Goal: Browse casually: Explore the website without a specific task or goal

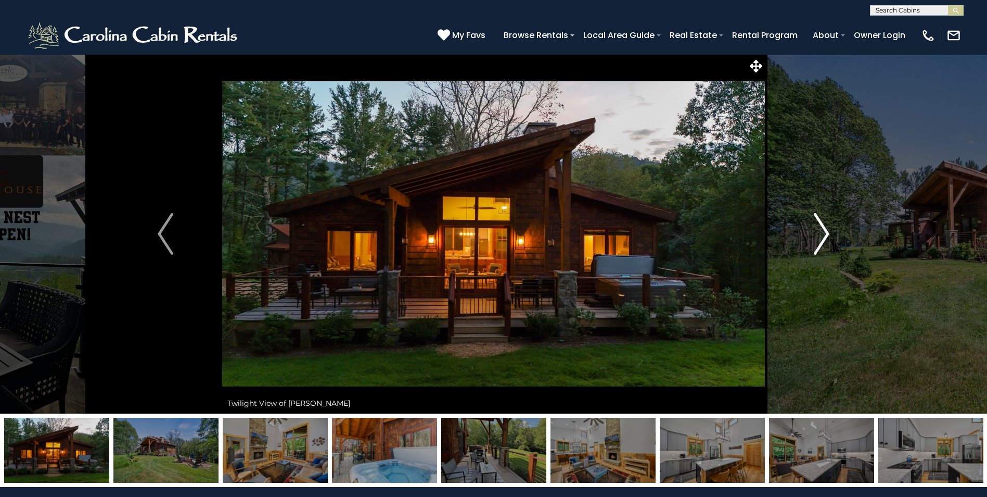
click at [824, 238] on img "Next" at bounding box center [822, 234] width 16 height 42
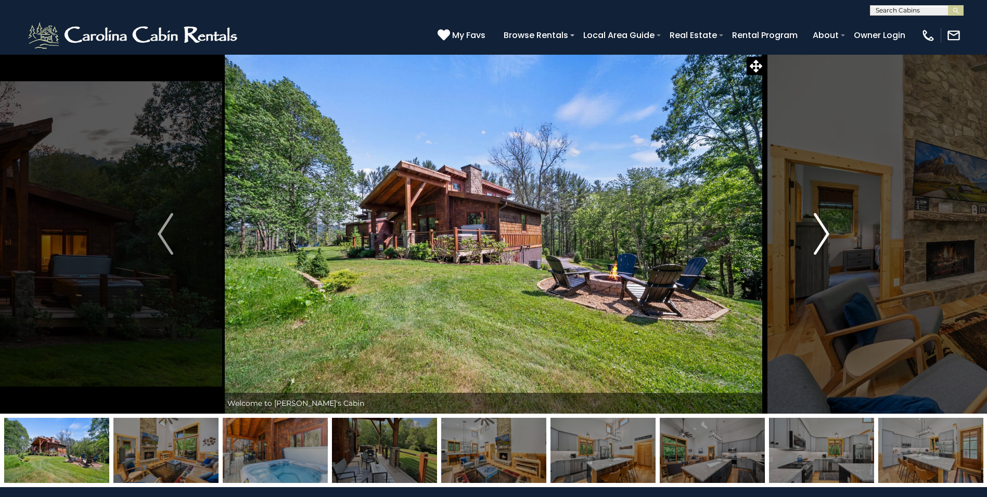
click at [824, 238] on img "Next" at bounding box center [822, 234] width 16 height 42
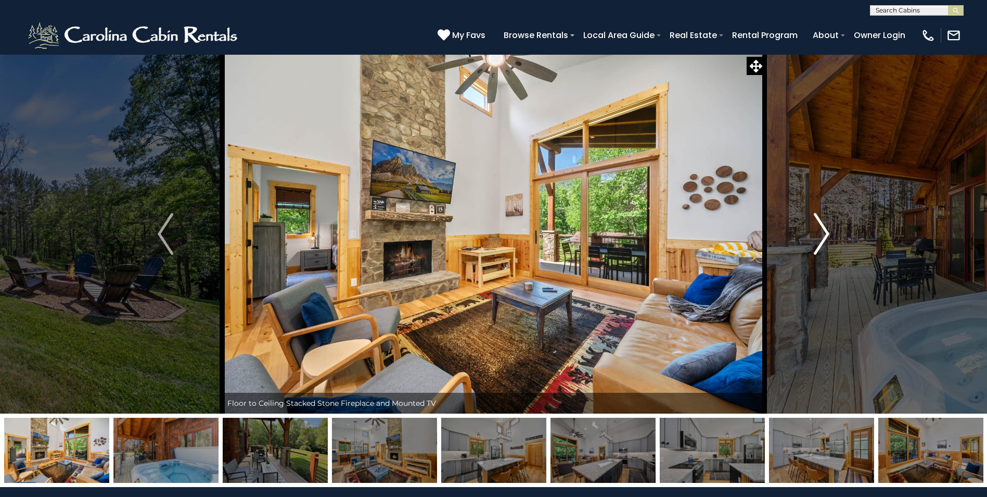
click at [824, 238] on img "Next" at bounding box center [822, 234] width 16 height 42
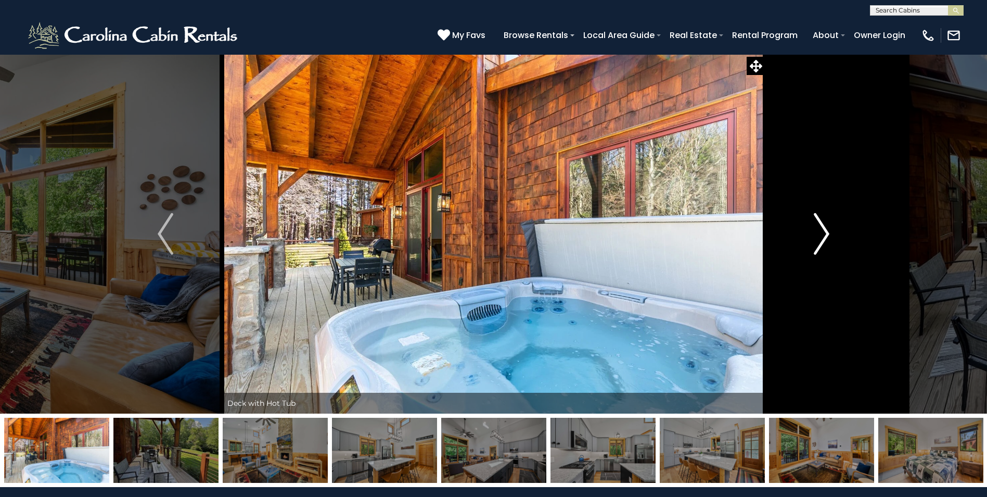
click at [824, 238] on img "Next" at bounding box center [822, 234] width 16 height 42
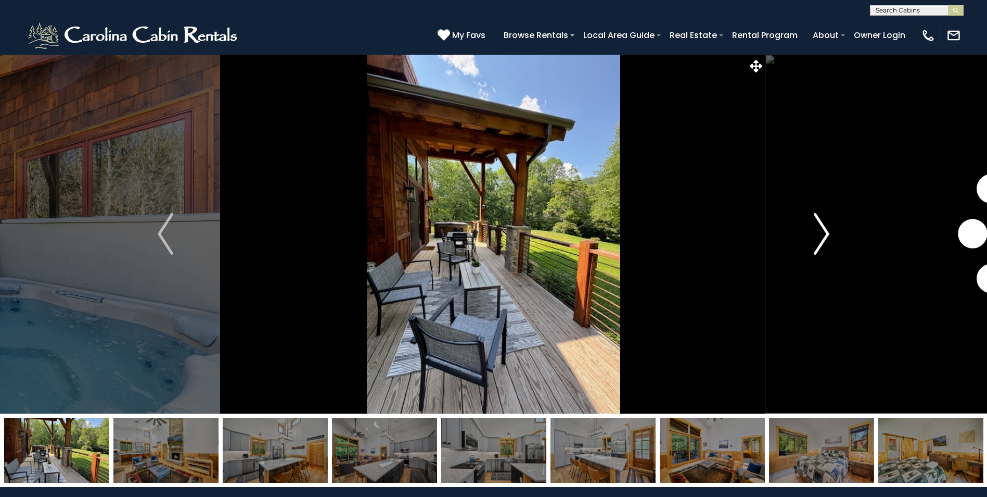
click at [824, 238] on img "Next" at bounding box center [822, 234] width 16 height 42
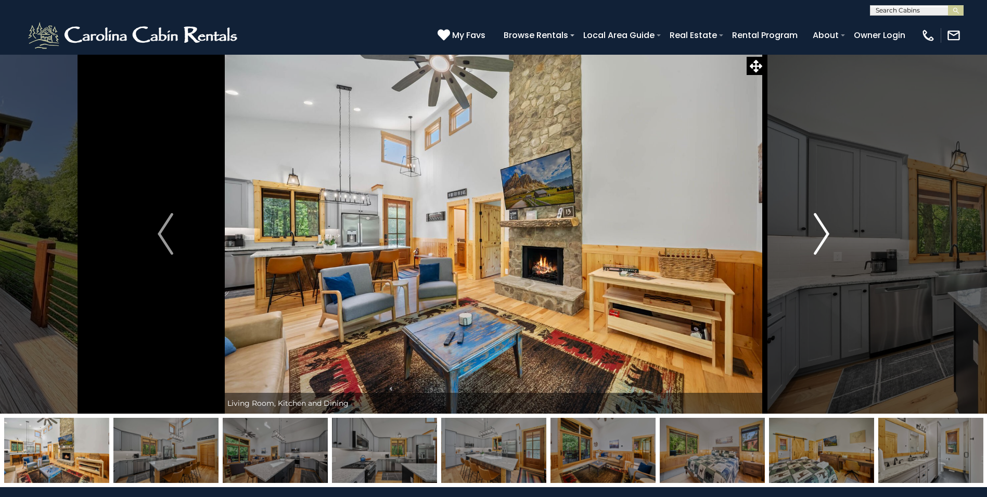
click at [824, 238] on img "Next" at bounding box center [822, 234] width 16 height 42
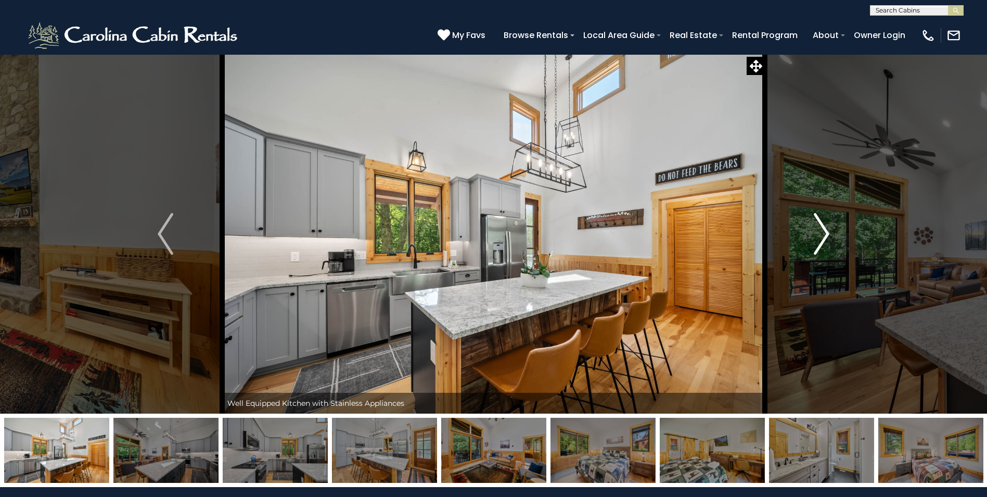
click at [824, 238] on img "Next" at bounding box center [822, 234] width 16 height 42
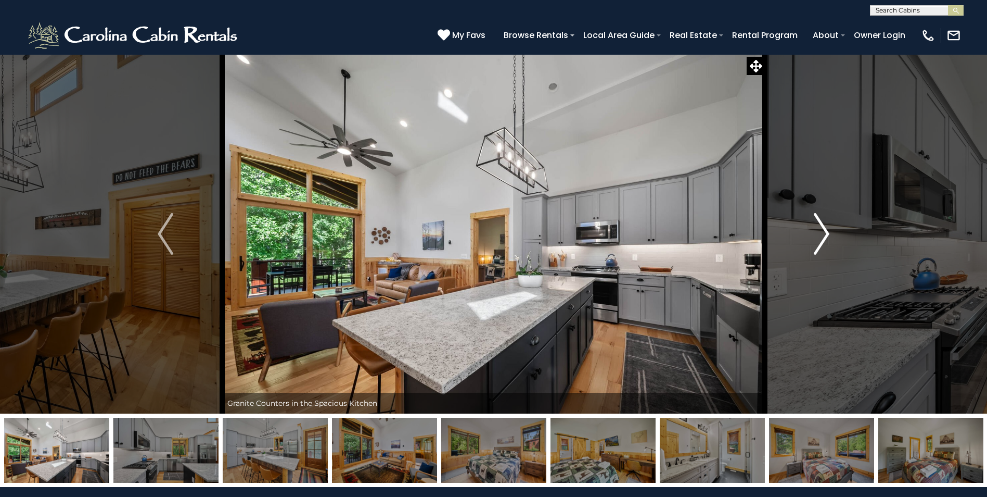
click at [824, 238] on img "Next" at bounding box center [822, 234] width 16 height 42
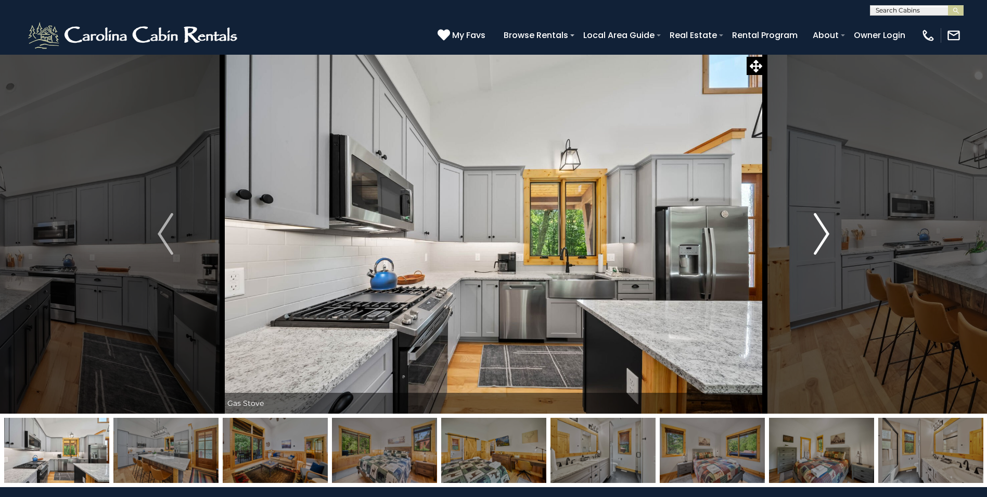
click at [824, 238] on img "Next" at bounding box center [822, 234] width 16 height 42
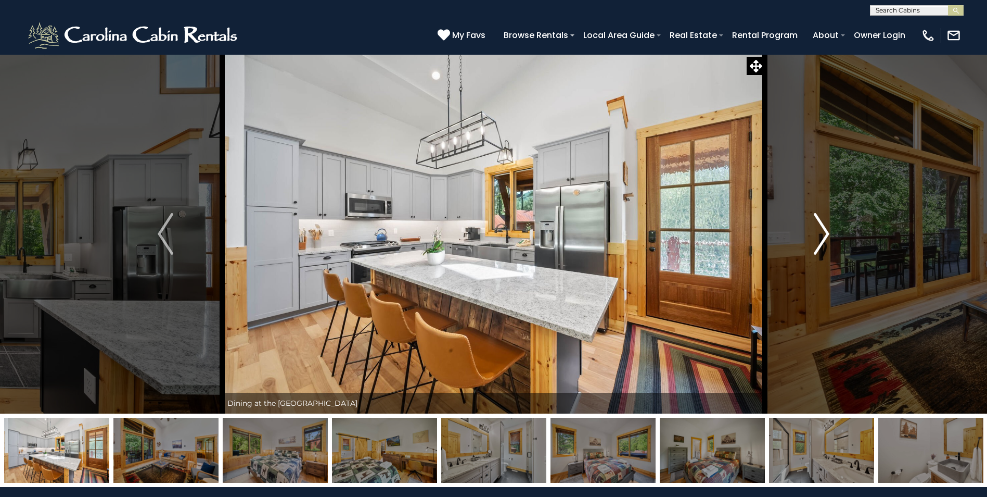
click at [824, 238] on img "Next" at bounding box center [822, 234] width 16 height 42
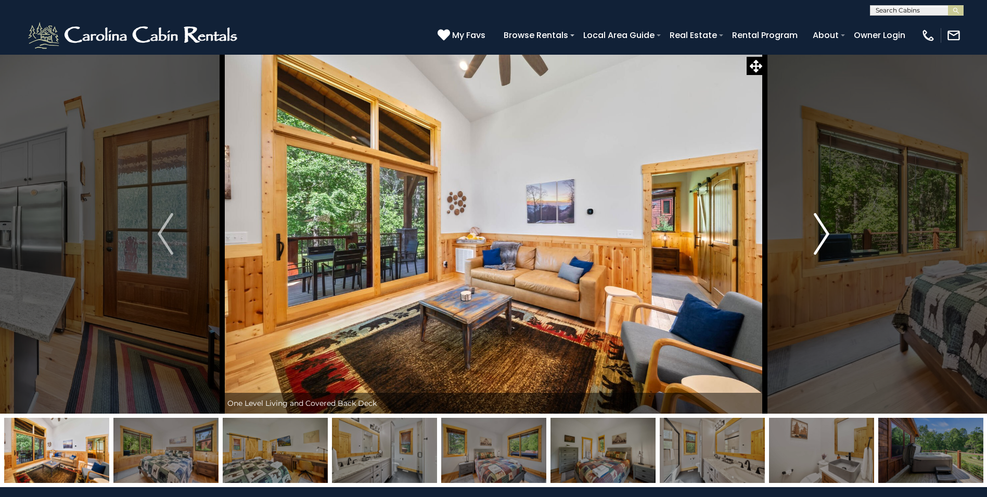
click at [824, 238] on img "Next" at bounding box center [822, 234] width 16 height 42
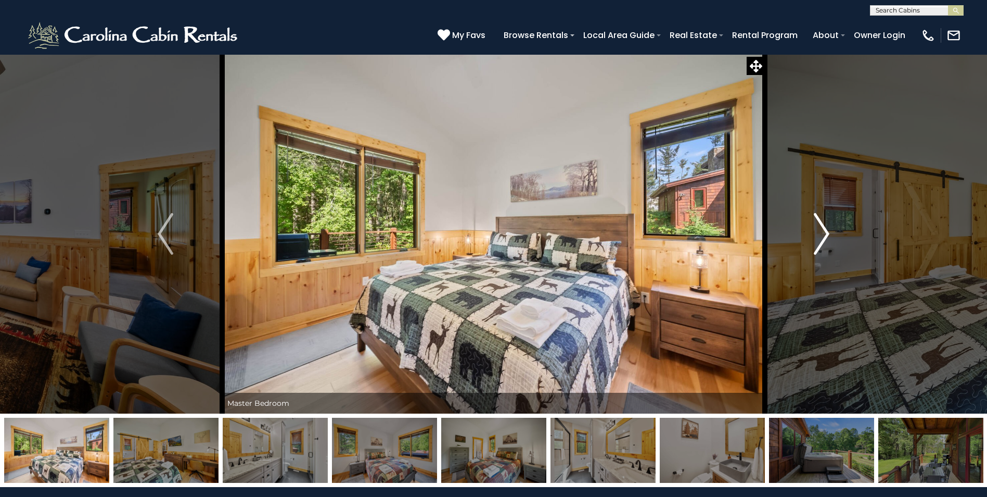
click at [824, 238] on img "Next" at bounding box center [822, 234] width 16 height 42
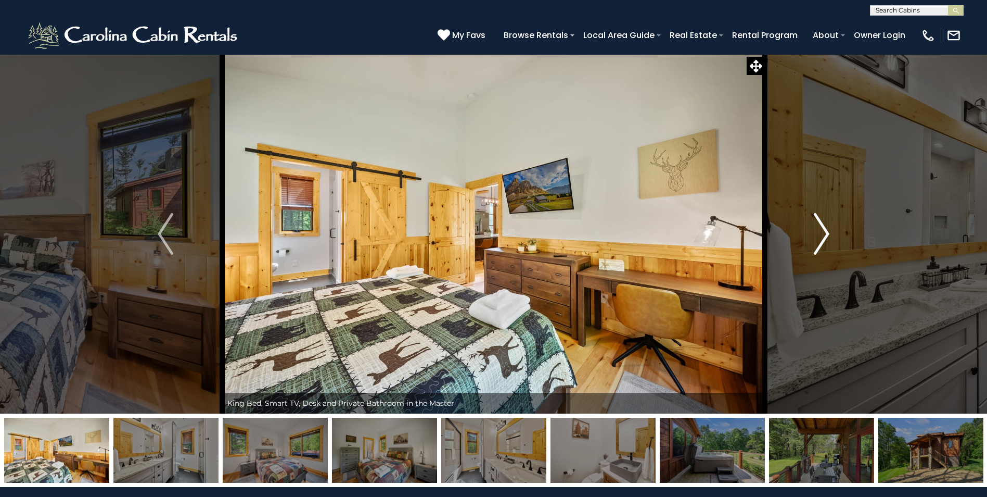
click at [824, 238] on img "Next" at bounding box center [822, 234] width 16 height 42
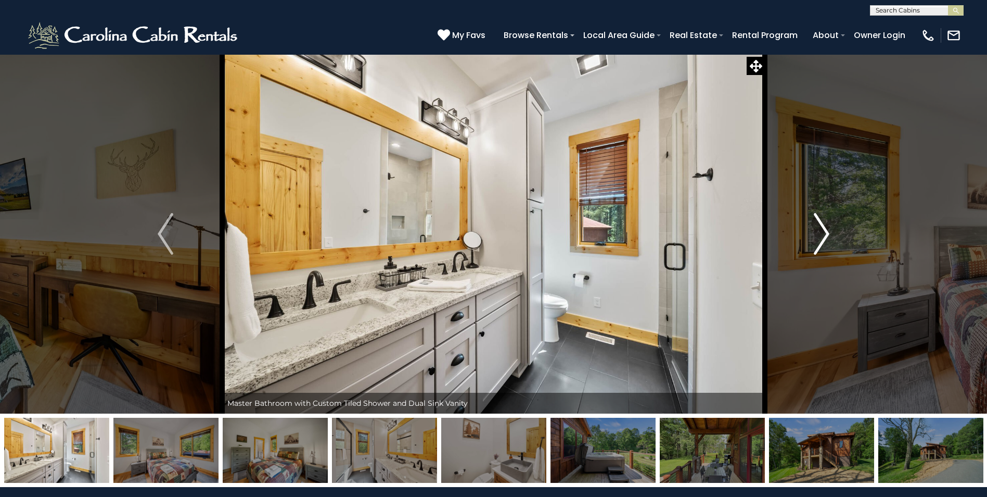
click at [824, 238] on img "Next" at bounding box center [822, 234] width 16 height 42
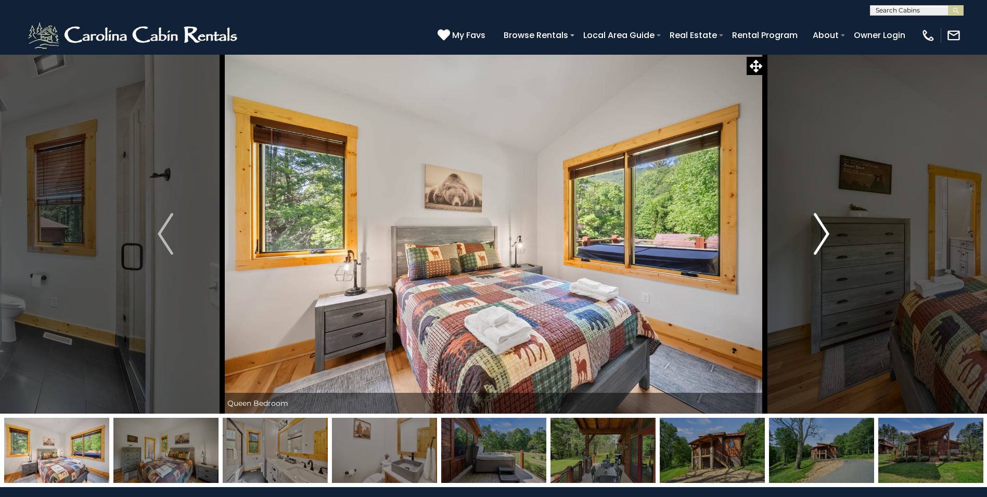
click at [824, 238] on img "Next" at bounding box center [822, 234] width 16 height 42
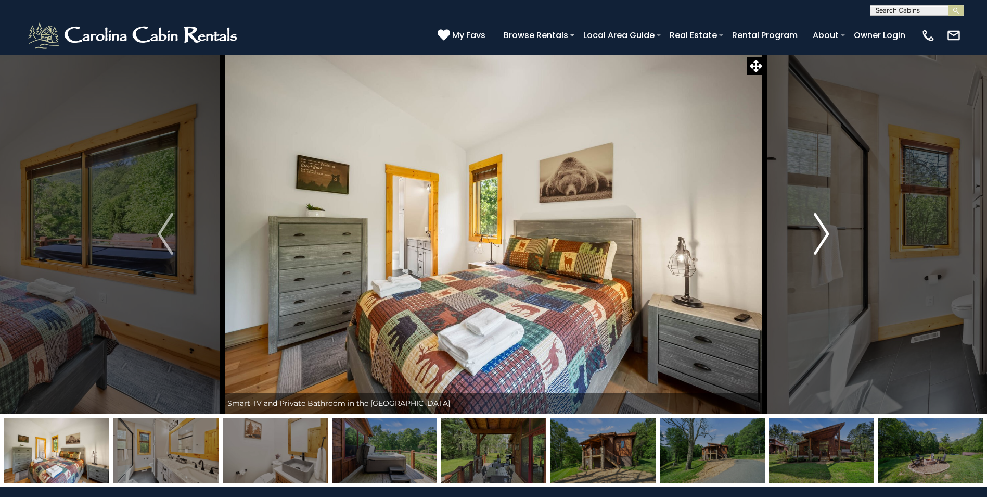
click at [824, 238] on img "Next" at bounding box center [822, 234] width 16 height 42
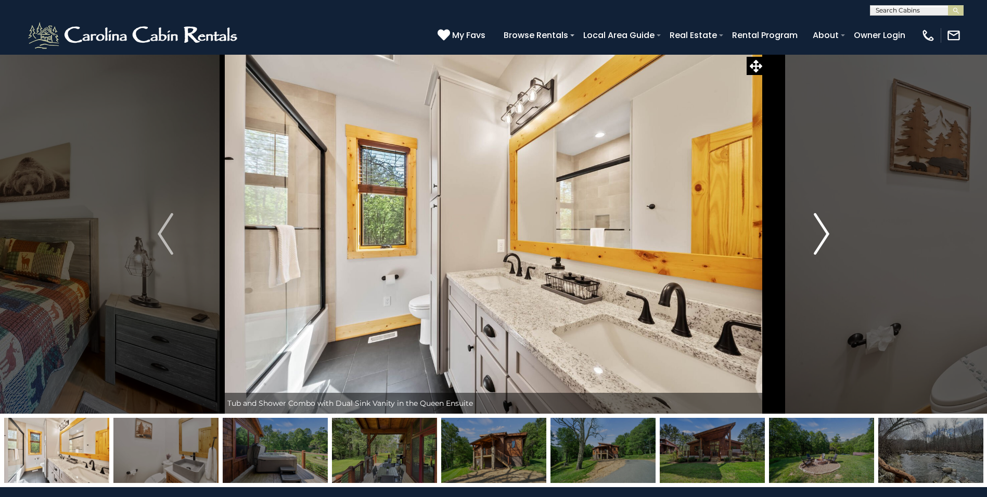
click at [824, 238] on img "Next" at bounding box center [822, 234] width 16 height 42
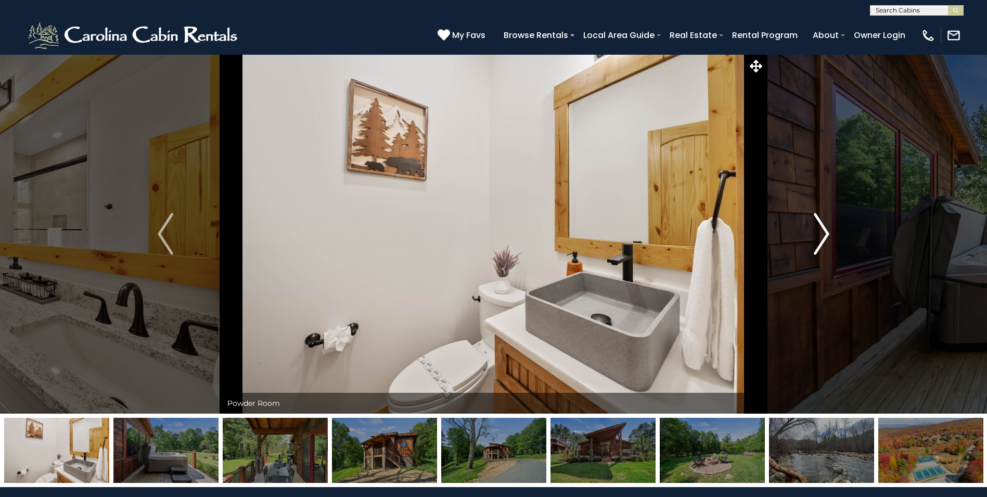
click at [824, 238] on img "Next" at bounding box center [822, 234] width 16 height 42
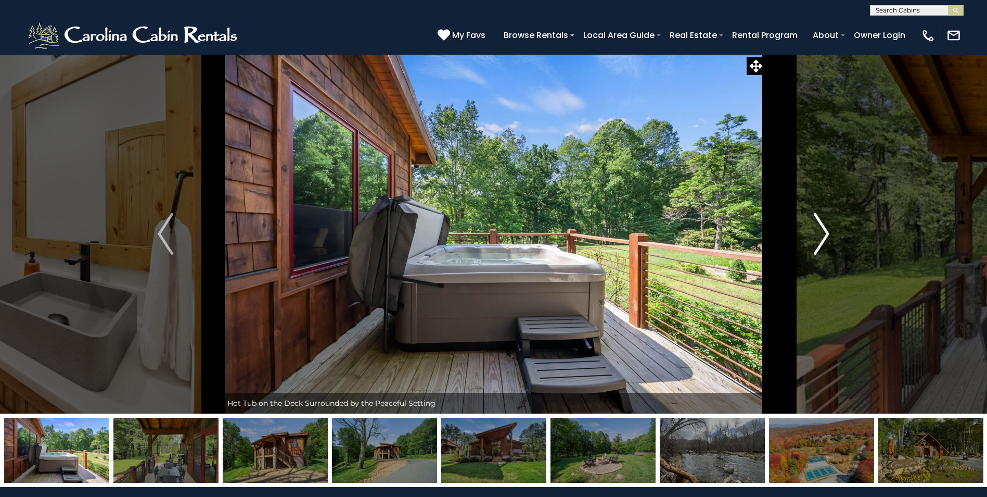
click at [824, 238] on img "Next" at bounding box center [822, 234] width 16 height 42
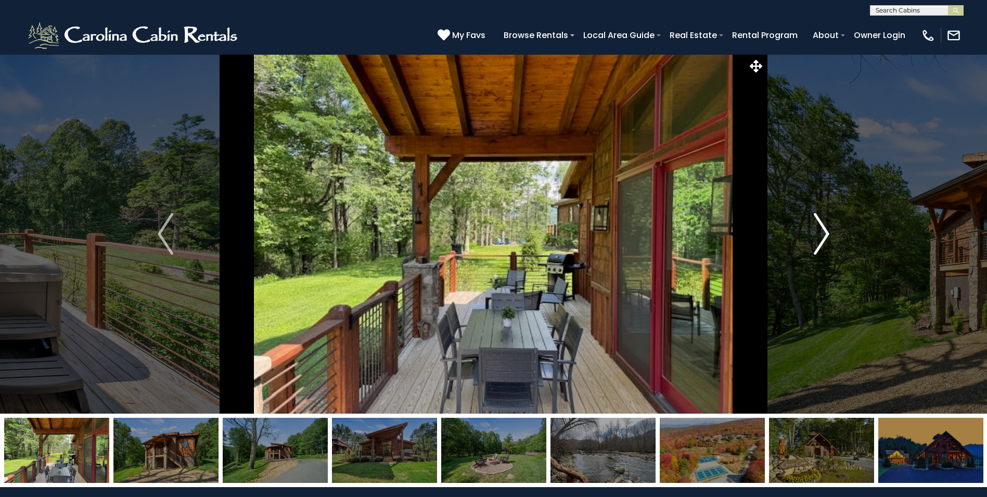
click at [824, 238] on img "Next" at bounding box center [822, 234] width 16 height 42
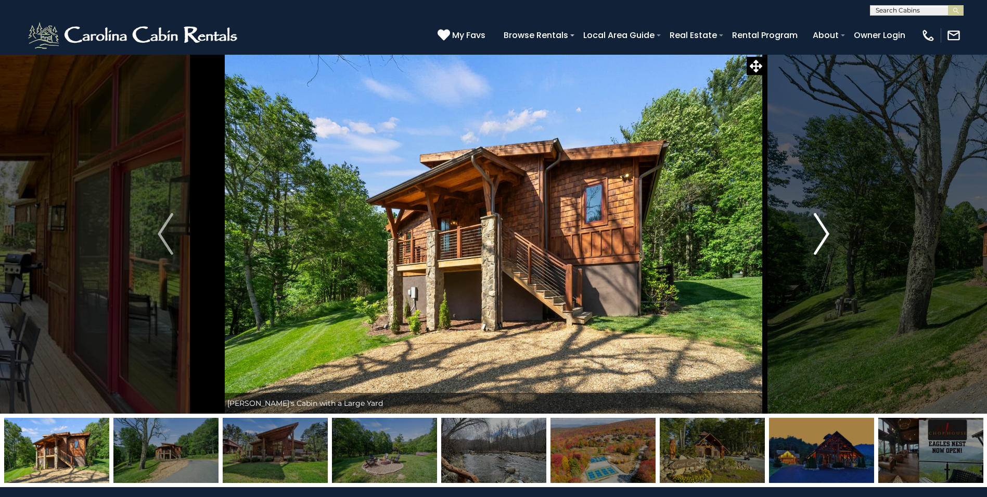
click at [824, 238] on img "Next" at bounding box center [822, 234] width 16 height 42
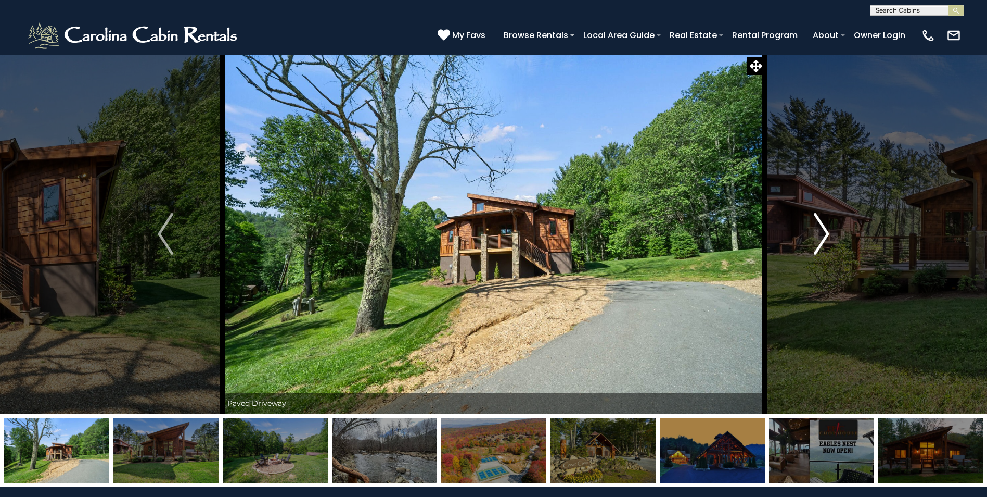
click at [824, 238] on img "Next" at bounding box center [822, 234] width 16 height 42
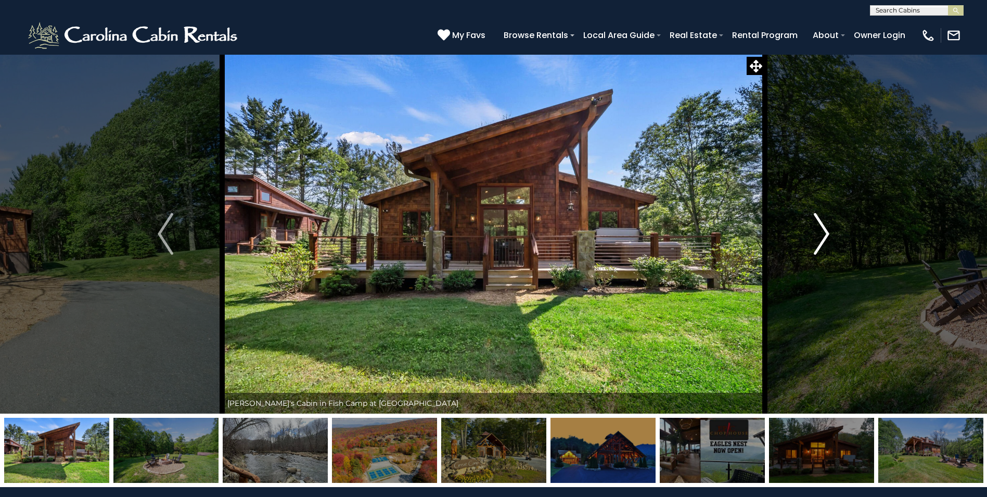
click at [824, 238] on img "Next" at bounding box center [822, 234] width 16 height 42
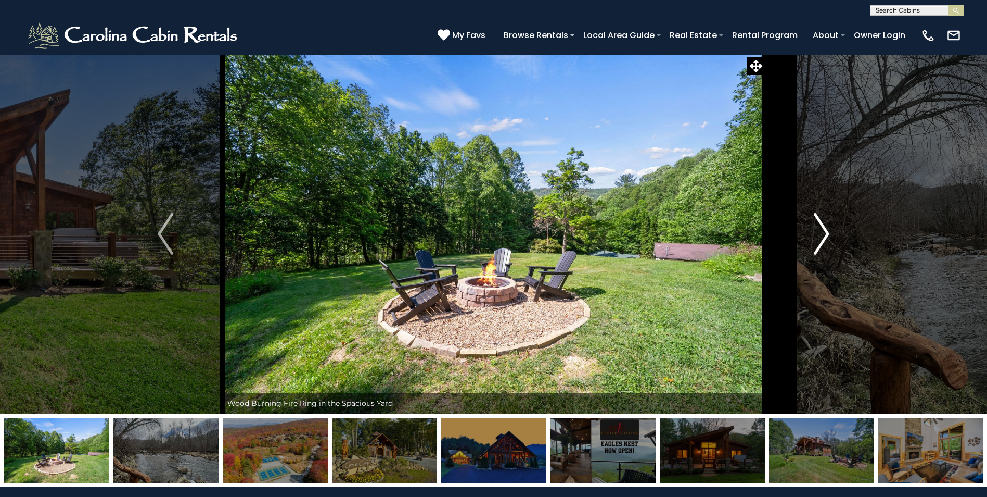
click at [824, 238] on img "Next" at bounding box center [822, 234] width 16 height 42
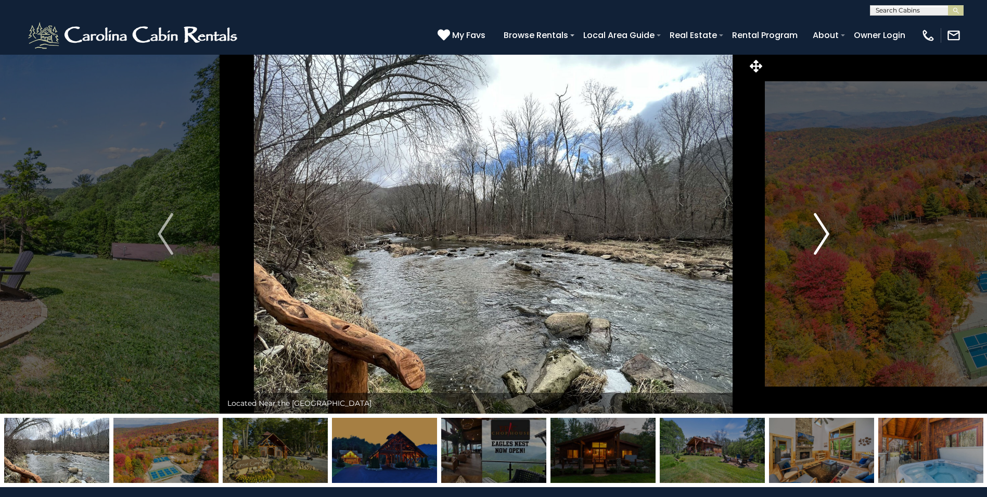
click at [824, 238] on img "Next" at bounding box center [822, 234] width 16 height 42
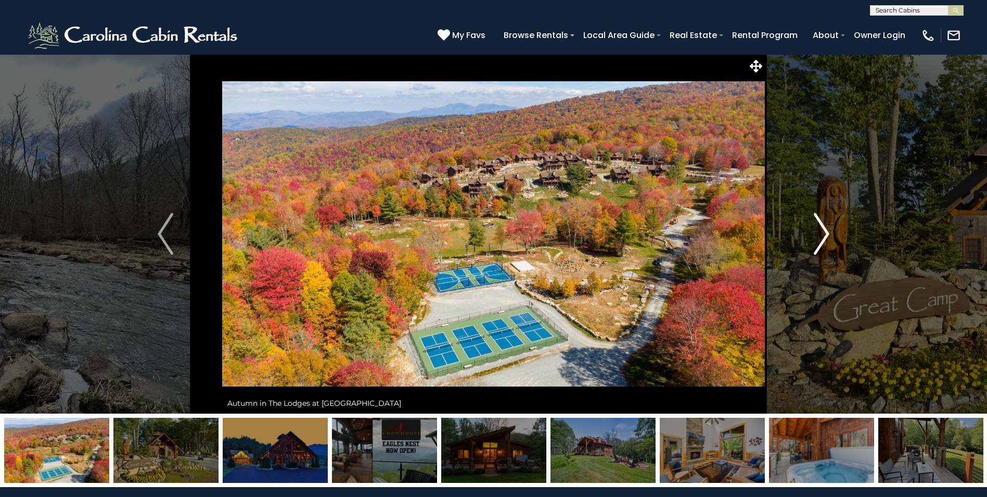
click at [824, 238] on img "Next" at bounding box center [822, 234] width 16 height 42
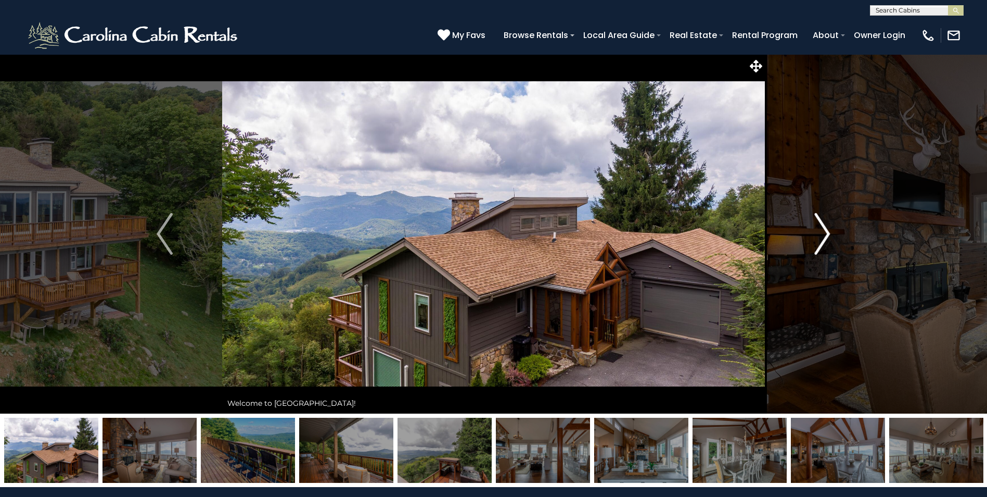
click at [827, 234] on img "Next" at bounding box center [823, 234] width 16 height 42
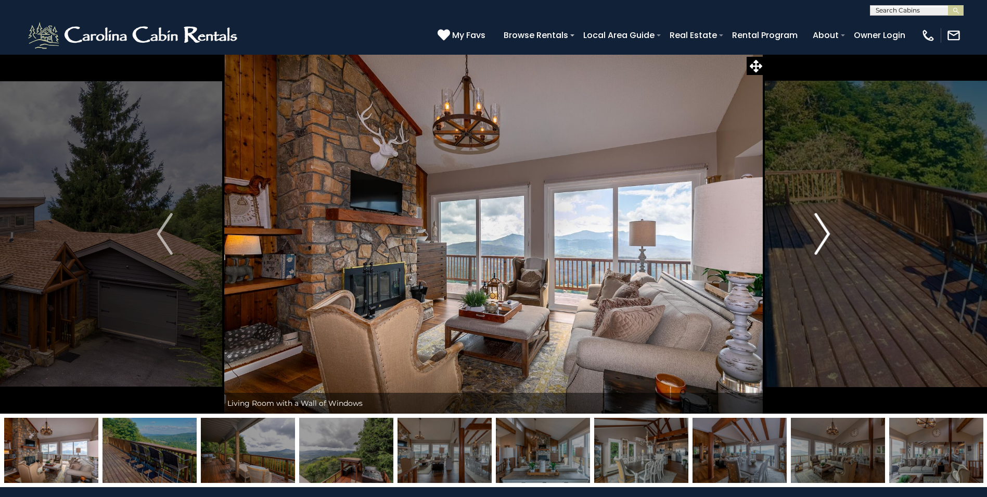
click at [827, 234] on img "Next" at bounding box center [823, 234] width 16 height 42
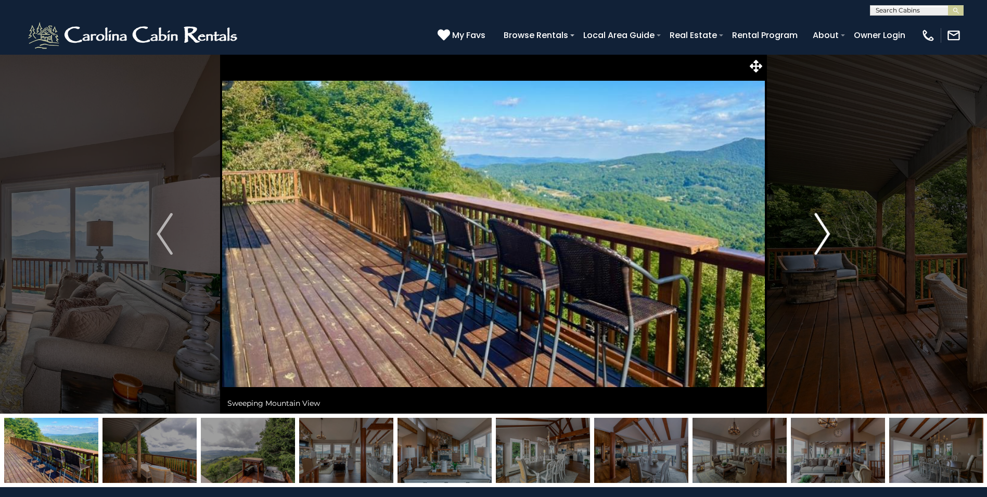
click at [827, 234] on img "Next" at bounding box center [823, 234] width 16 height 42
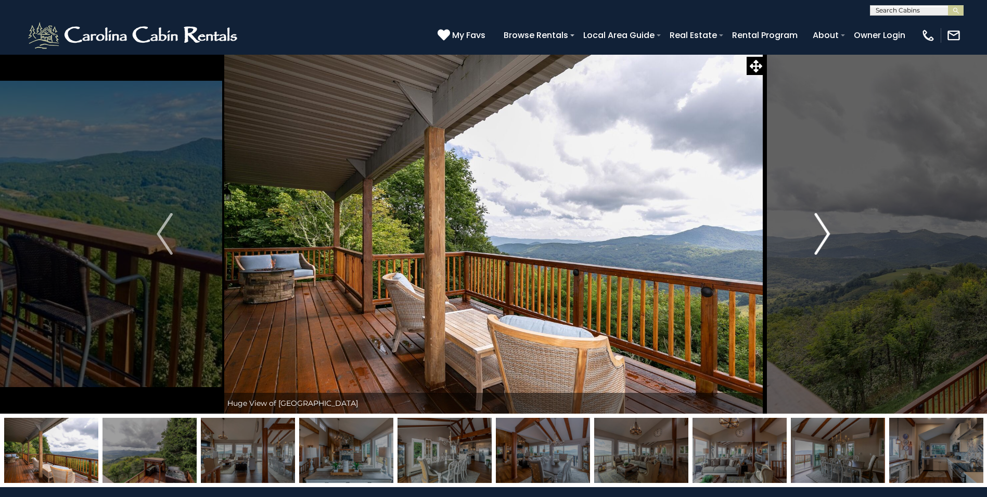
click at [827, 234] on img "Next" at bounding box center [823, 234] width 16 height 42
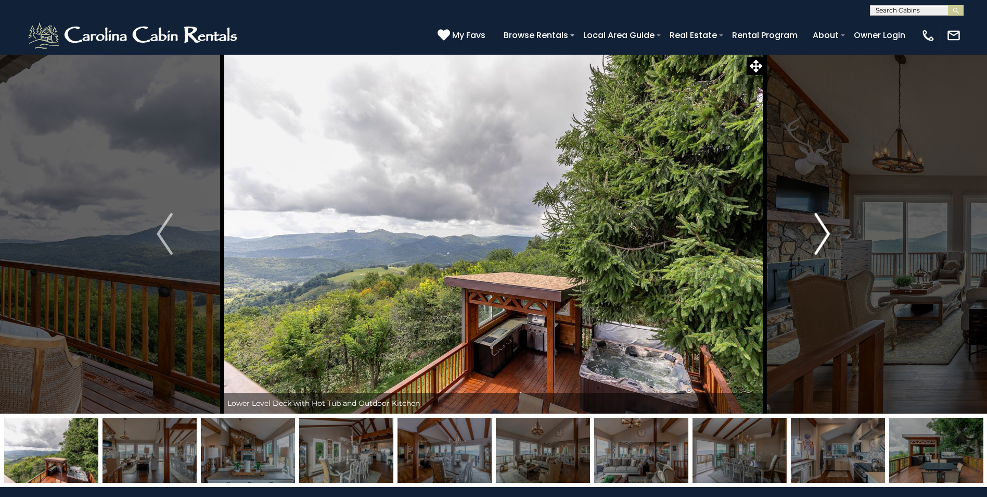
click at [827, 234] on img "Next" at bounding box center [823, 234] width 16 height 42
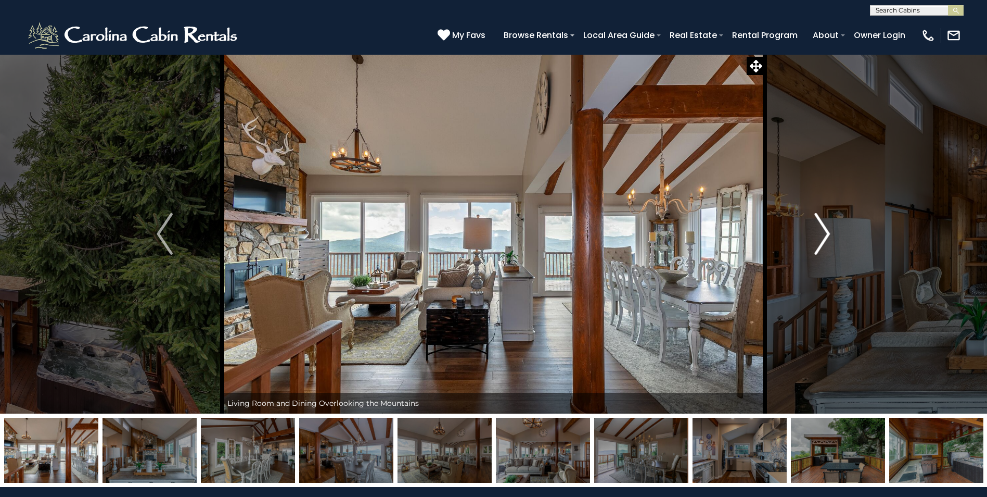
click at [827, 234] on img "Next" at bounding box center [823, 234] width 16 height 42
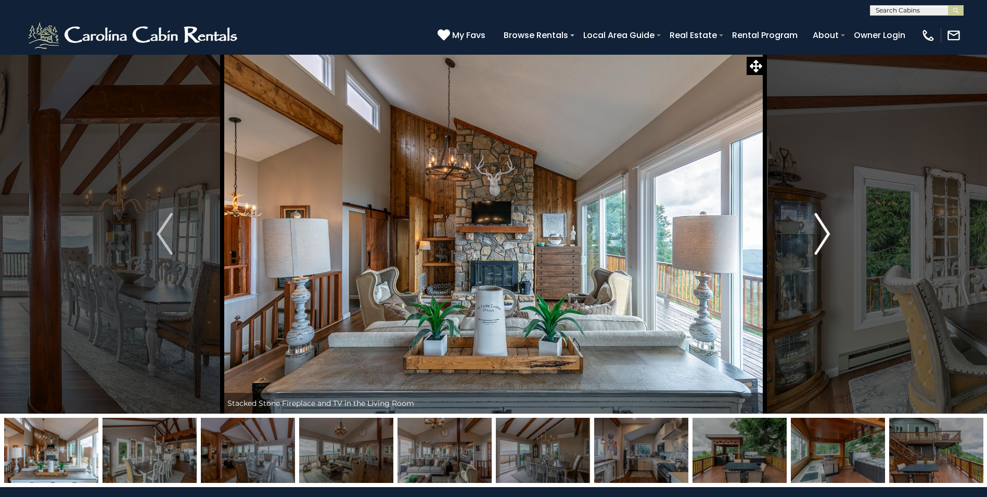
click at [827, 234] on img "Next" at bounding box center [823, 234] width 16 height 42
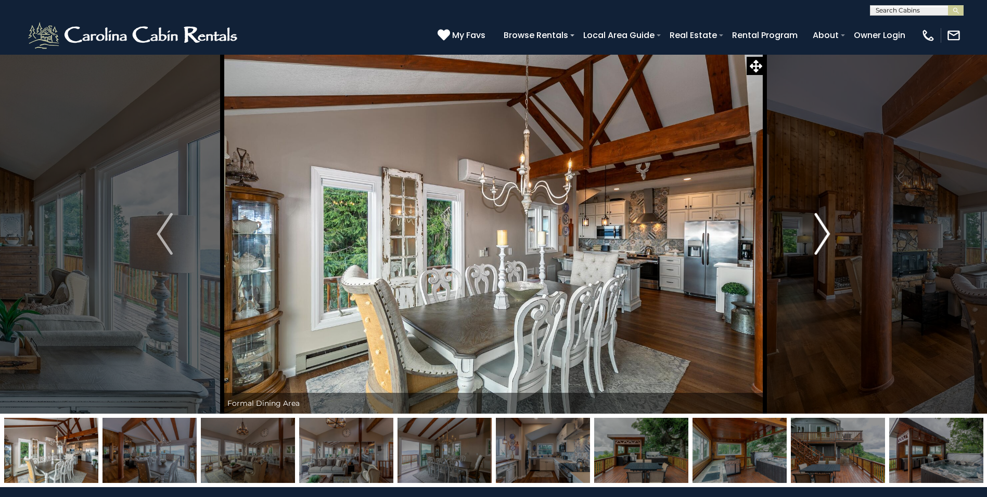
click at [827, 234] on img "Next" at bounding box center [823, 234] width 16 height 42
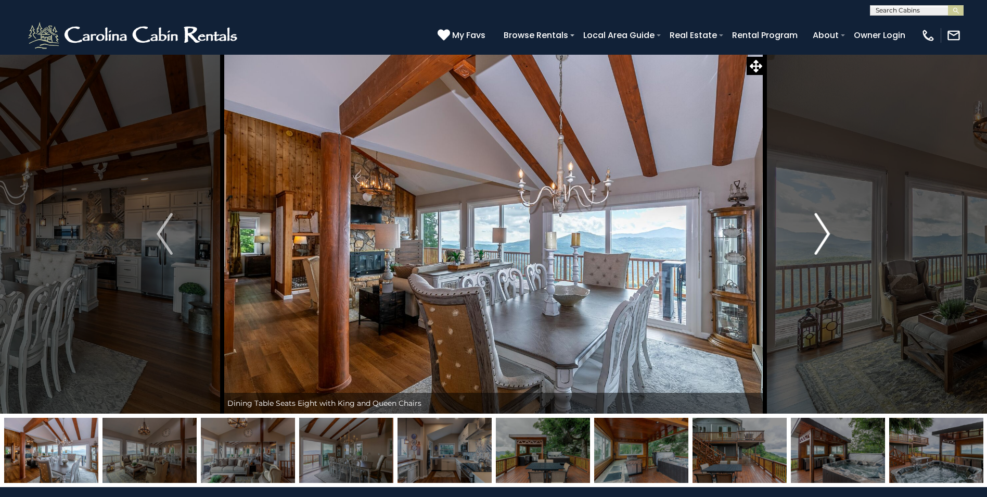
click at [827, 234] on img "Next" at bounding box center [823, 234] width 16 height 42
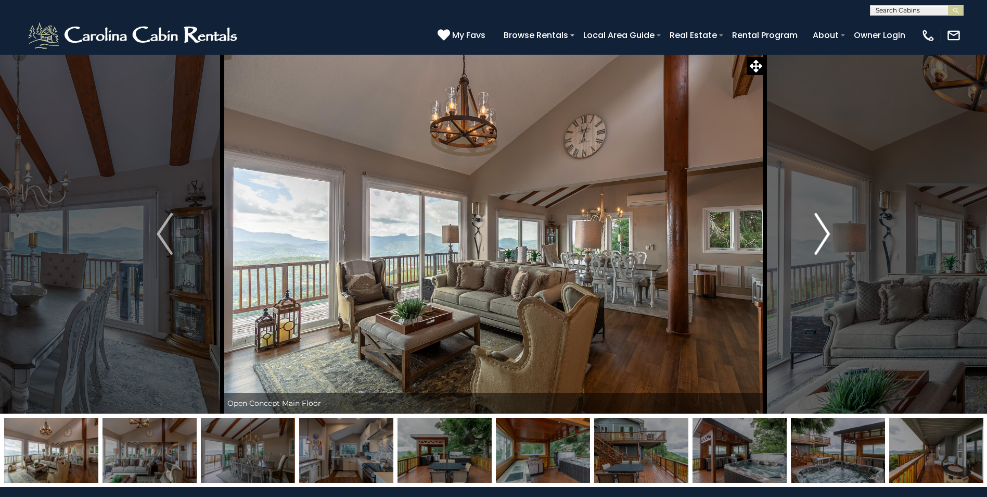
click at [827, 234] on img "Next" at bounding box center [823, 234] width 16 height 42
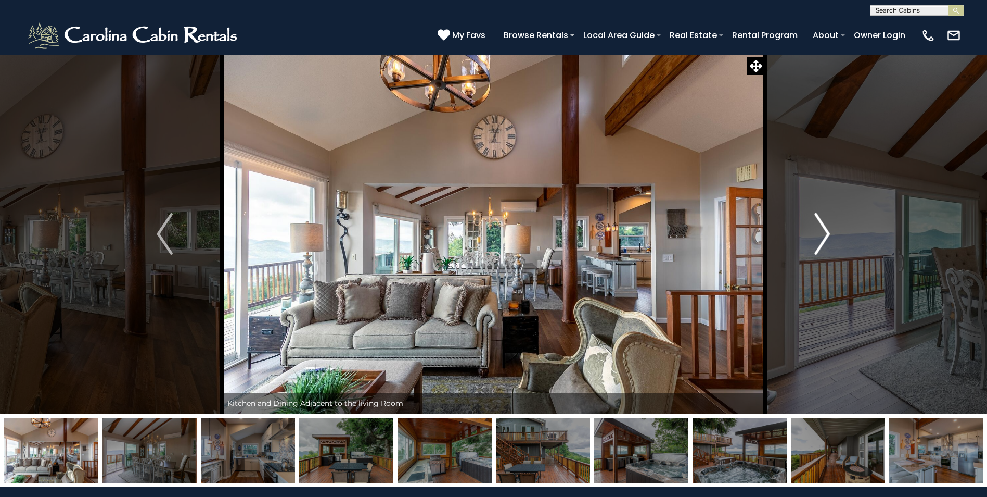
click at [827, 234] on img "Next" at bounding box center [823, 234] width 16 height 42
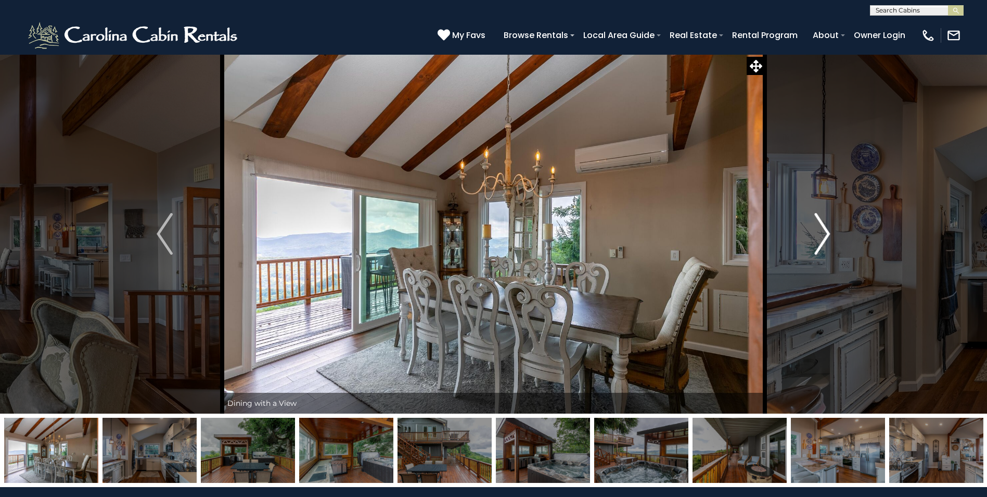
click at [827, 234] on img "Next" at bounding box center [823, 234] width 16 height 42
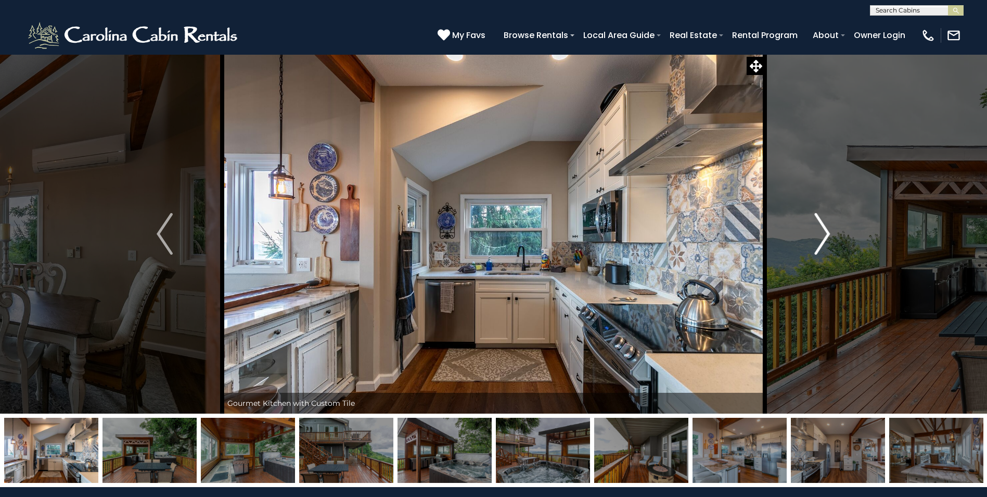
click at [827, 234] on img "Next" at bounding box center [823, 234] width 16 height 42
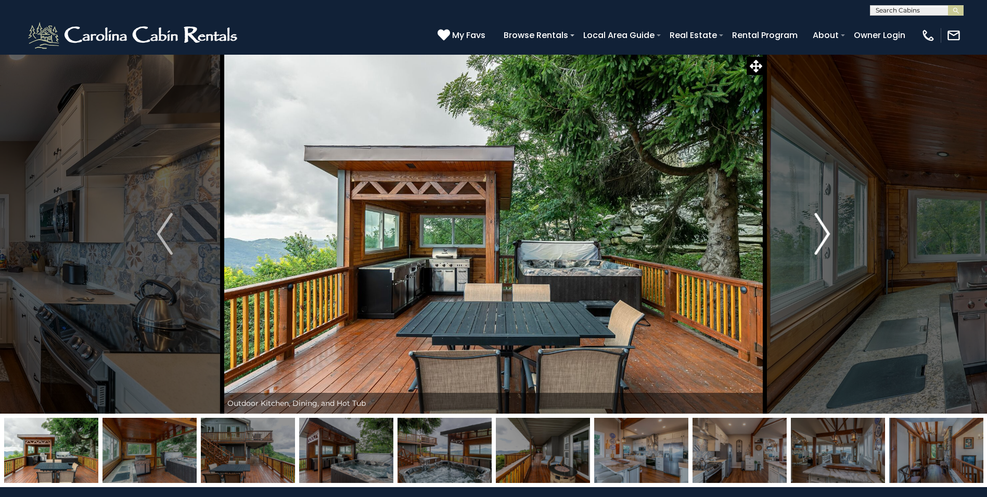
click at [827, 234] on img "Next" at bounding box center [823, 234] width 16 height 42
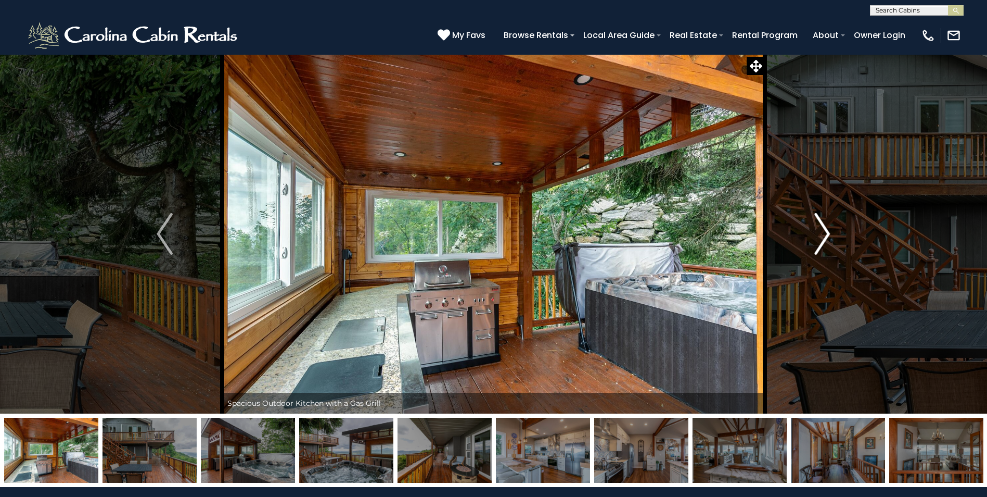
click at [827, 234] on img "Next" at bounding box center [823, 234] width 16 height 42
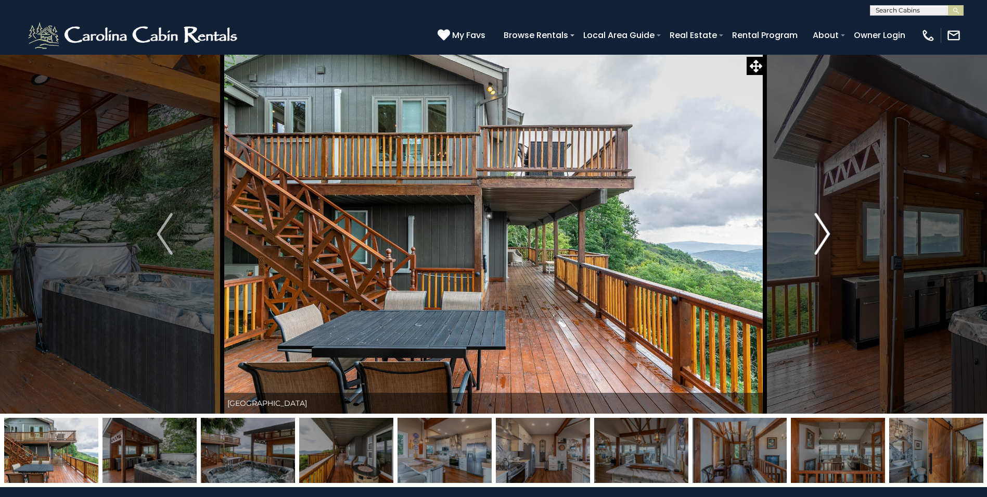
click at [827, 234] on img "Next" at bounding box center [823, 234] width 16 height 42
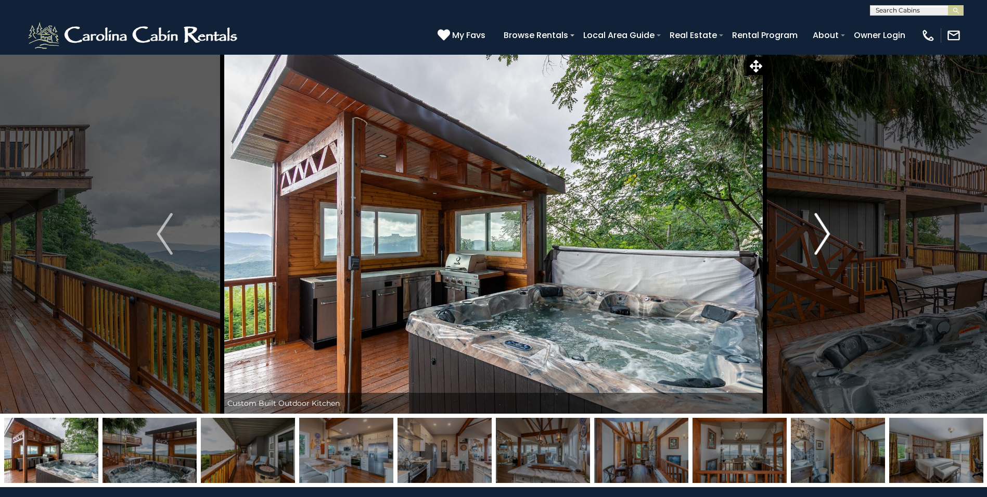
click at [827, 234] on img "Next" at bounding box center [823, 234] width 16 height 42
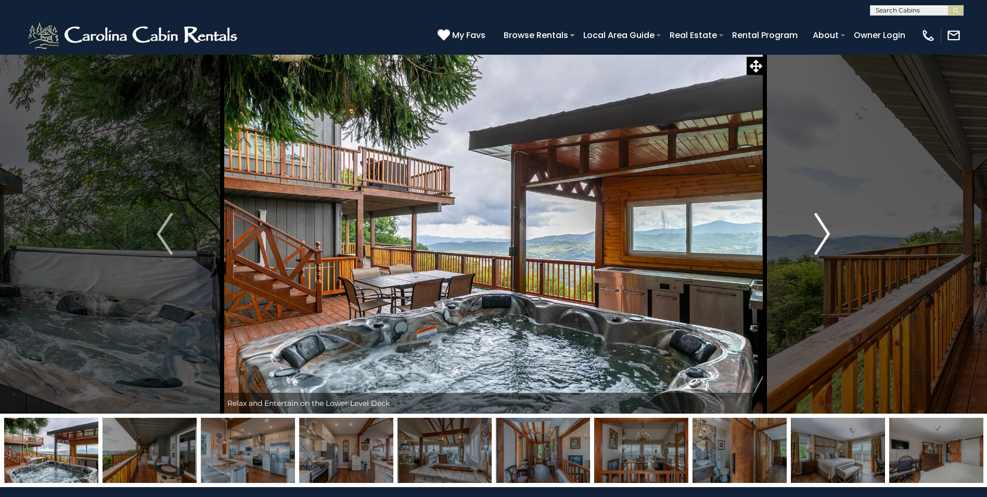
click at [827, 234] on img "Next" at bounding box center [823, 234] width 16 height 42
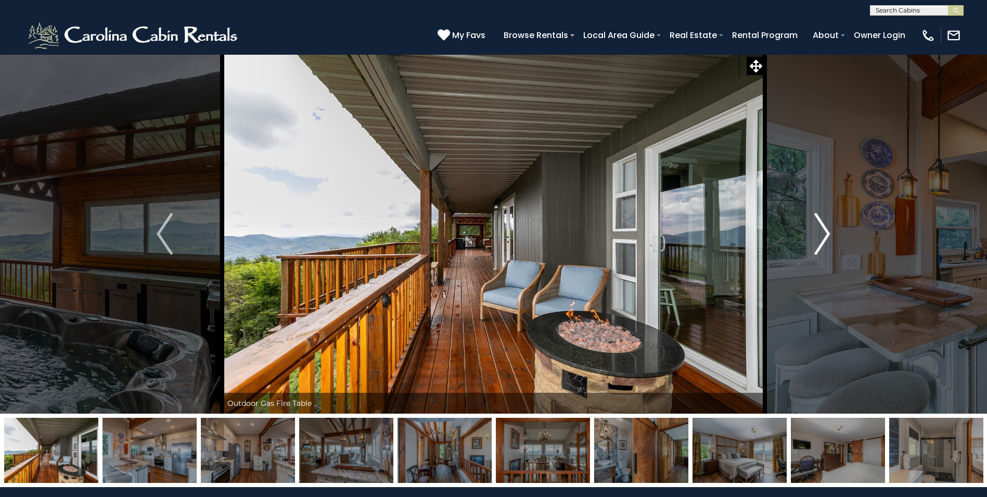
click at [827, 234] on img "Next" at bounding box center [823, 234] width 16 height 42
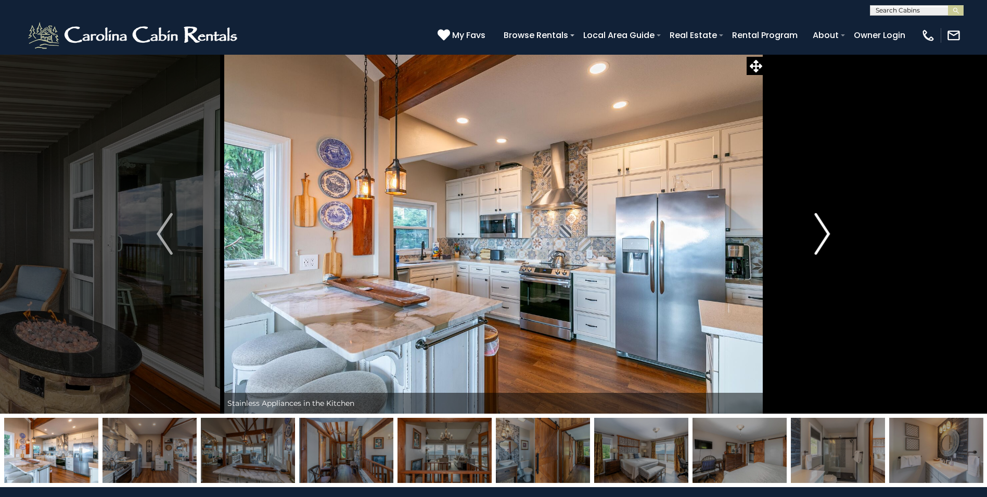
click at [827, 234] on img "Next" at bounding box center [823, 234] width 16 height 42
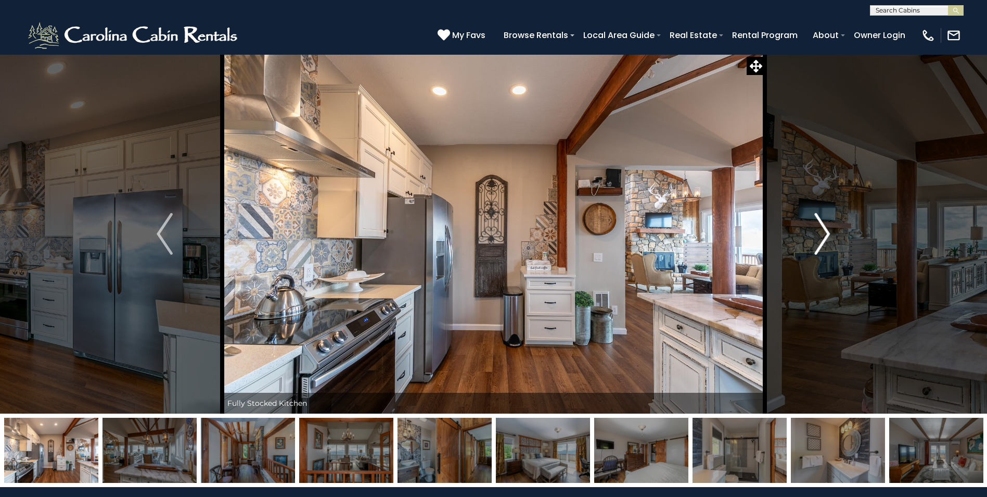
click at [827, 234] on img "Next" at bounding box center [823, 234] width 16 height 42
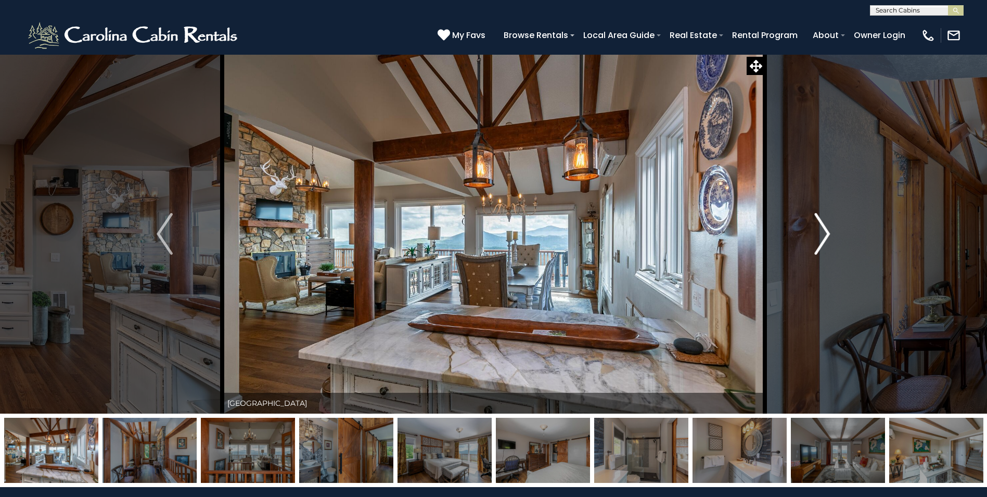
click at [827, 234] on img "Next" at bounding box center [823, 234] width 16 height 42
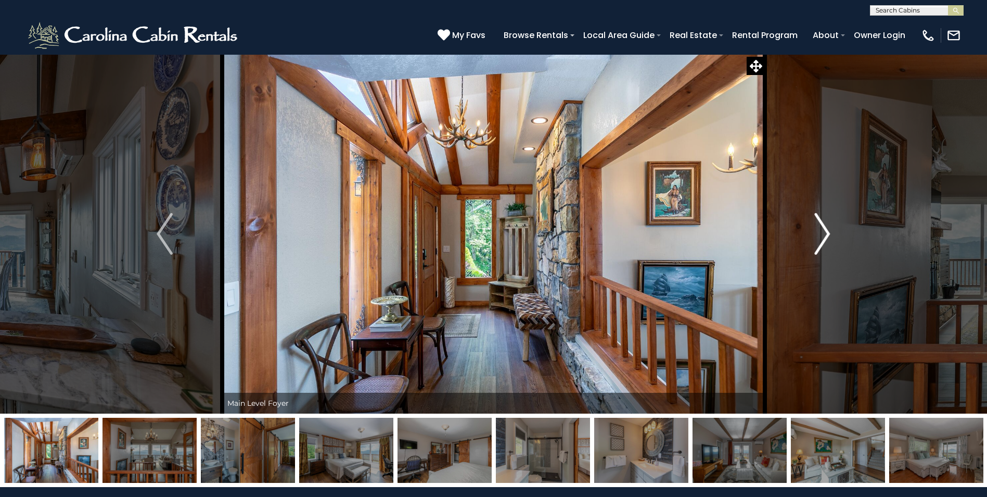
click at [827, 234] on img "Next" at bounding box center [823, 234] width 16 height 42
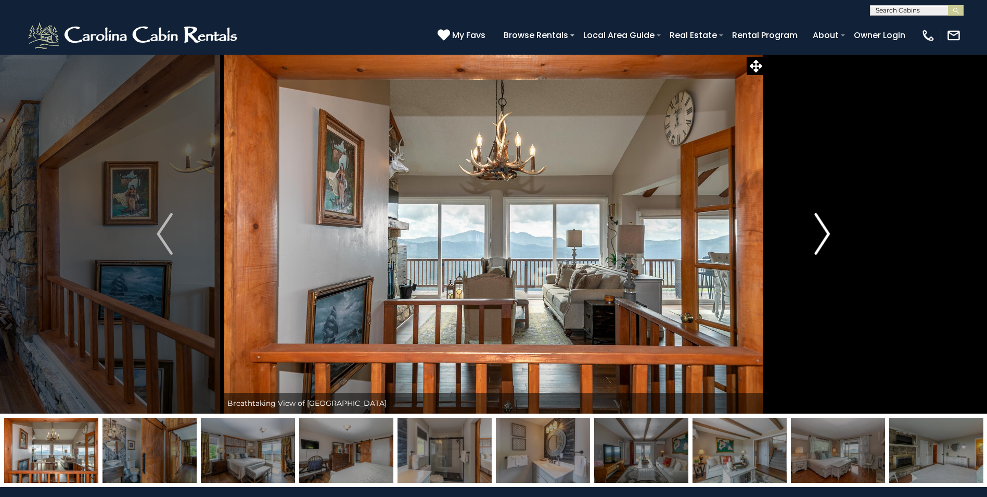
click at [827, 234] on img "Next" at bounding box center [823, 234] width 16 height 42
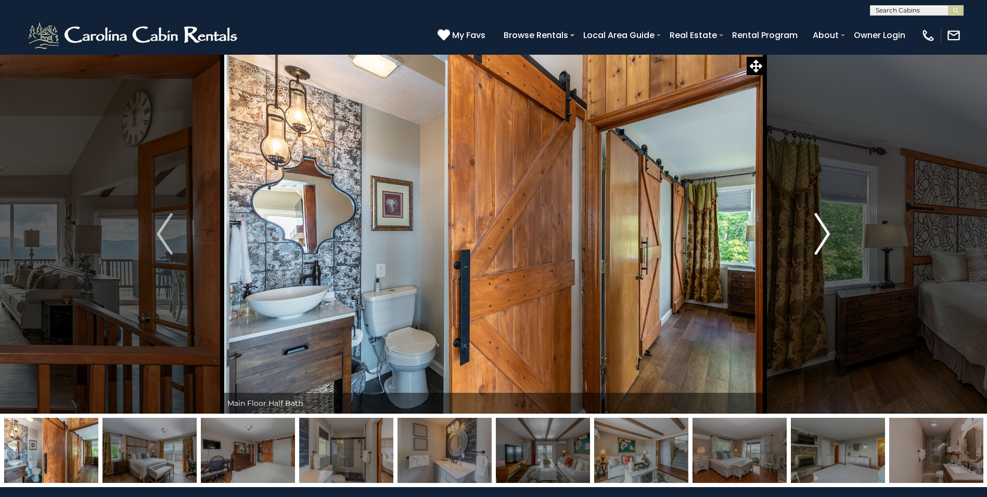
click at [827, 234] on img "Next" at bounding box center [823, 234] width 16 height 42
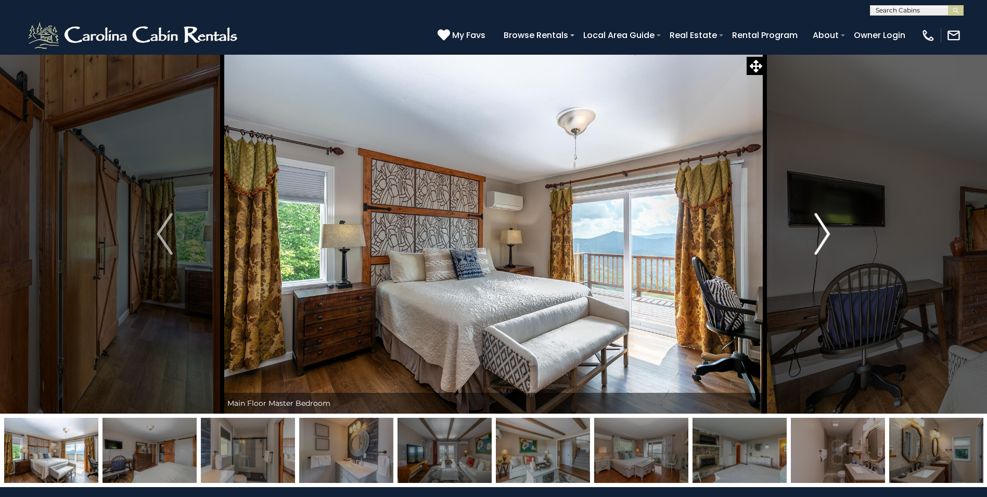
click at [827, 234] on img "Next" at bounding box center [823, 234] width 16 height 42
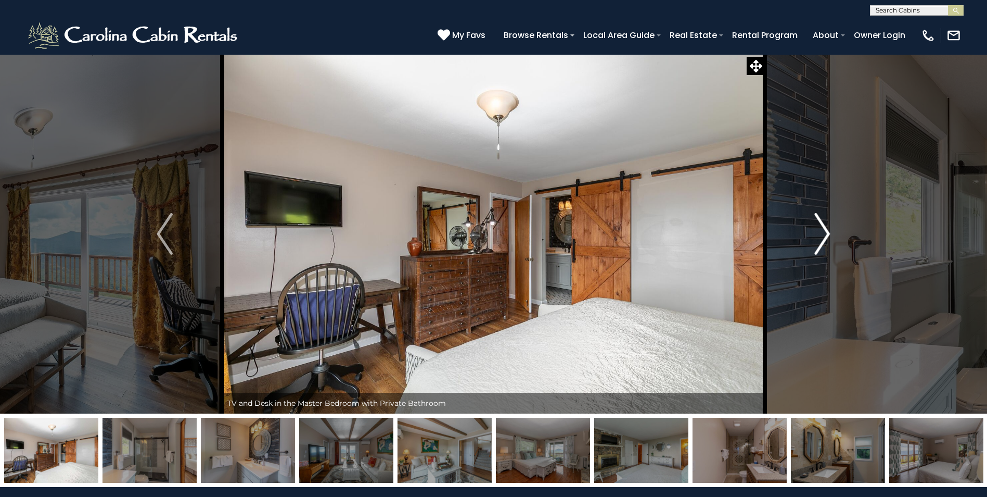
click at [827, 234] on img "Next" at bounding box center [823, 234] width 16 height 42
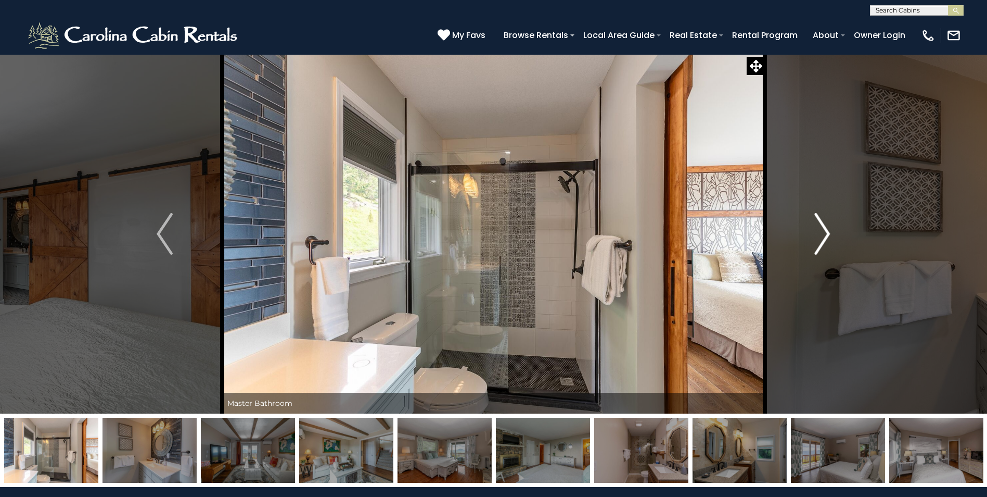
click at [827, 234] on img "Next" at bounding box center [823, 234] width 16 height 42
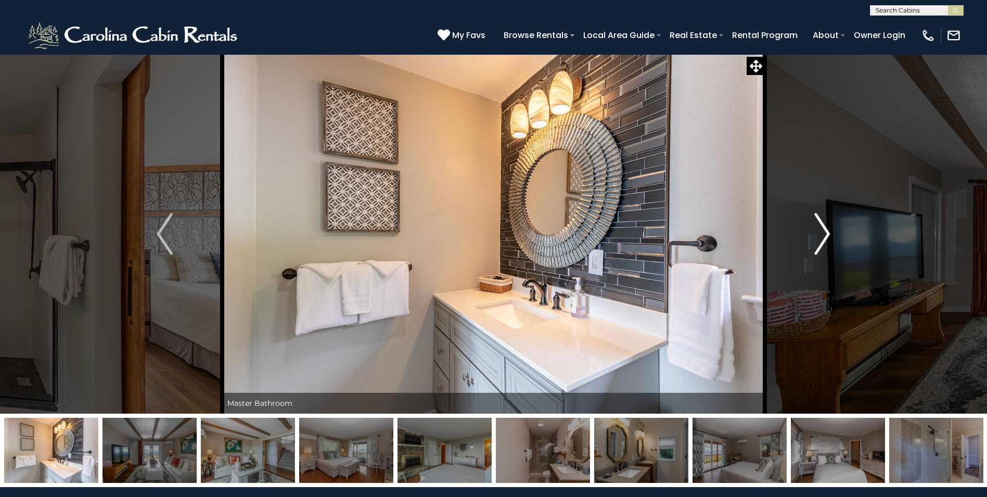
click at [827, 234] on img "Next" at bounding box center [823, 234] width 16 height 42
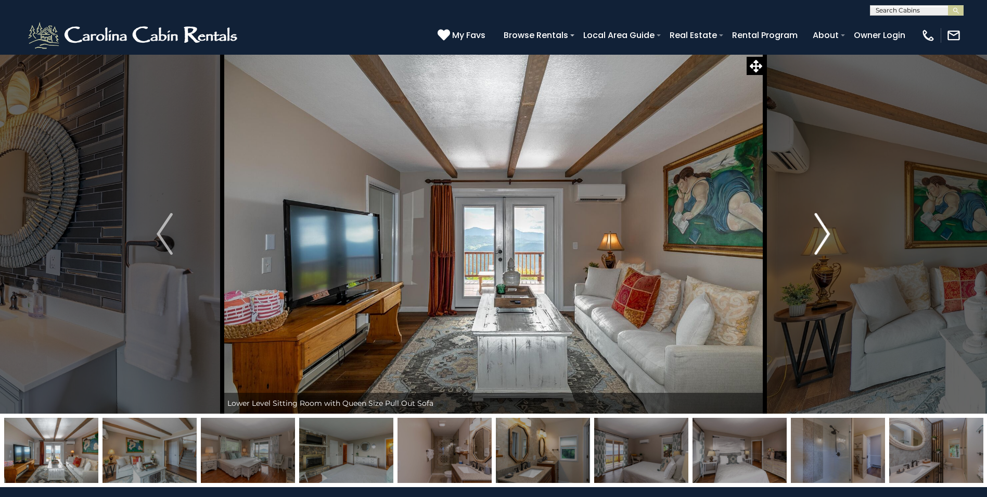
click at [827, 234] on img "Next" at bounding box center [823, 234] width 16 height 42
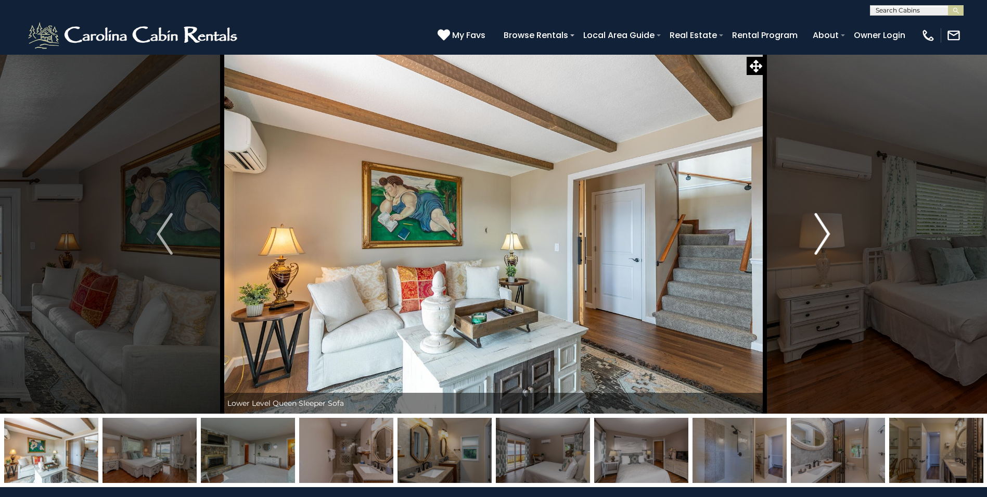
click at [827, 234] on img "Next" at bounding box center [823, 234] width 16 height 42
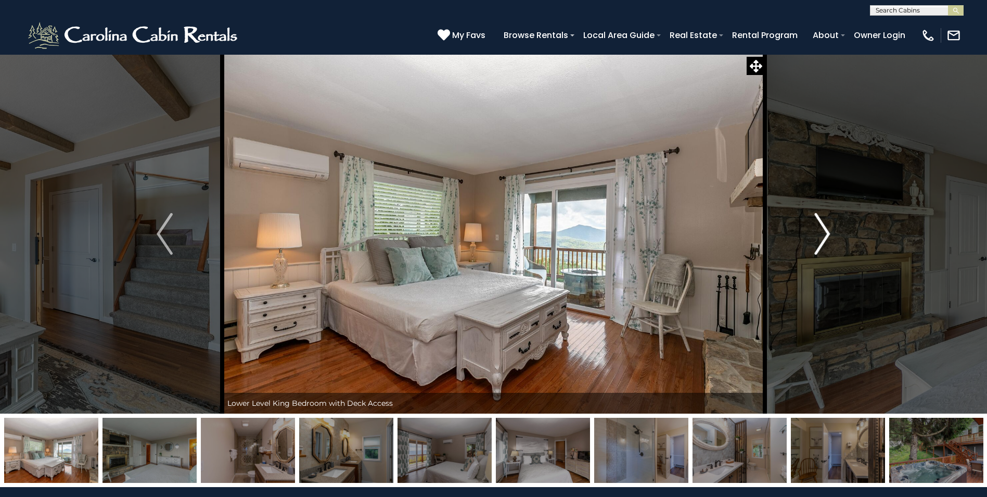
click at [827, 234] on img "Next" at bounding box center [823, 234] width 16 height 42
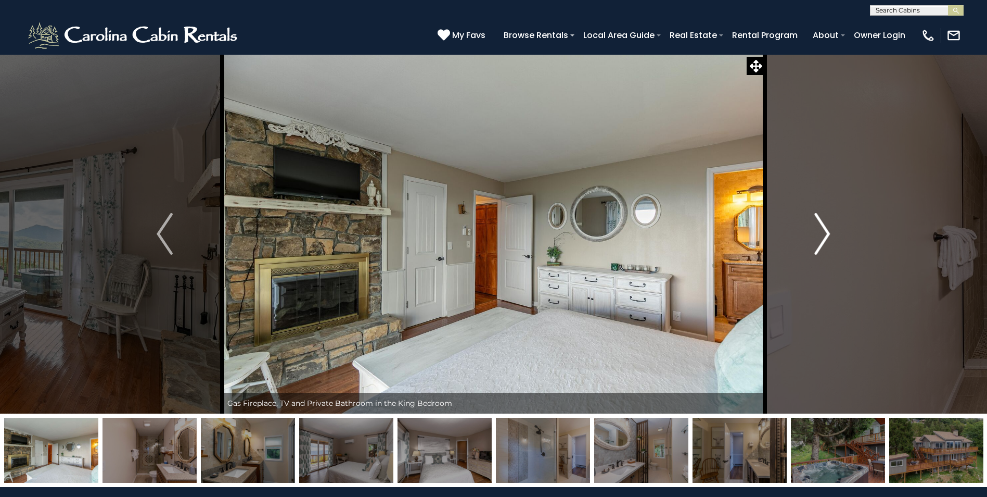
click at [827, 234] on img "Next" at bounding box center [823, 234] width 16 height 42
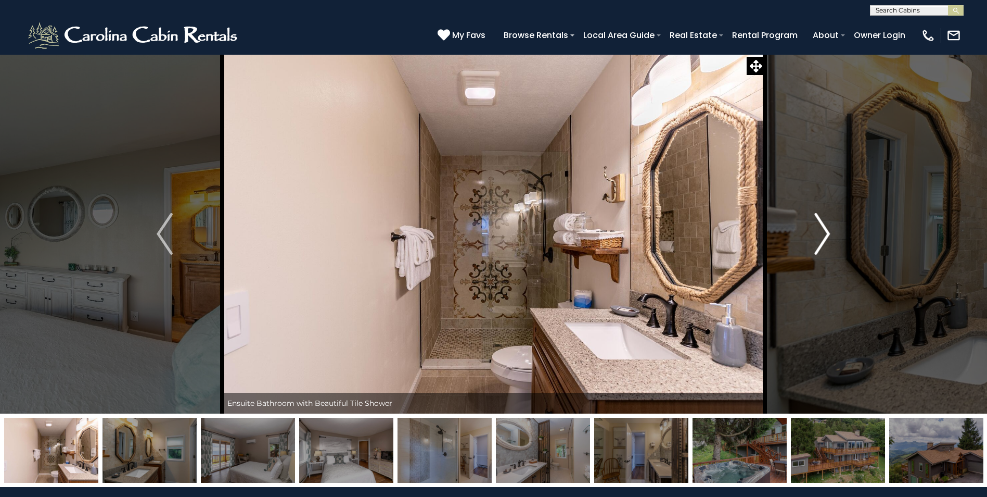
click at [827, 234] on img "Next" at bounding box center [823, 234] width 16 height 42
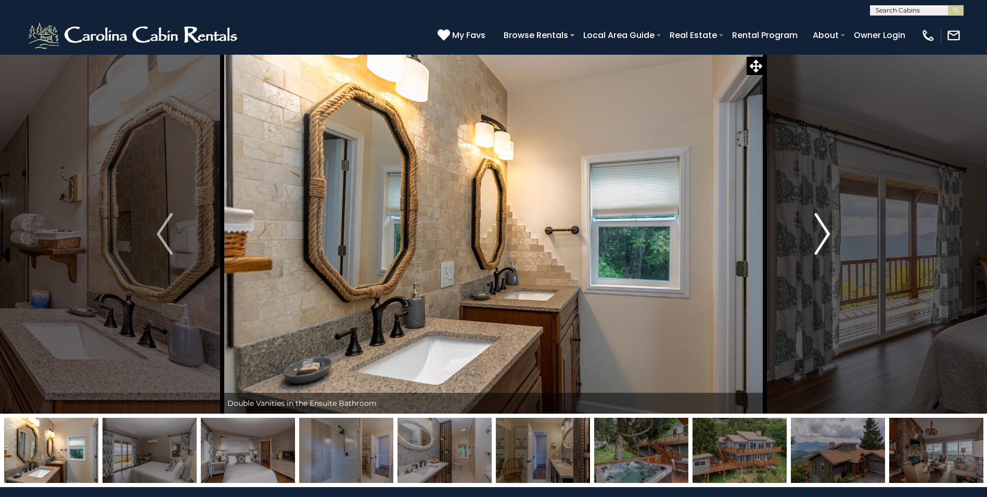
click at [827, 234] on img "Next" at bounding box center [823, 234] width 16 height 42
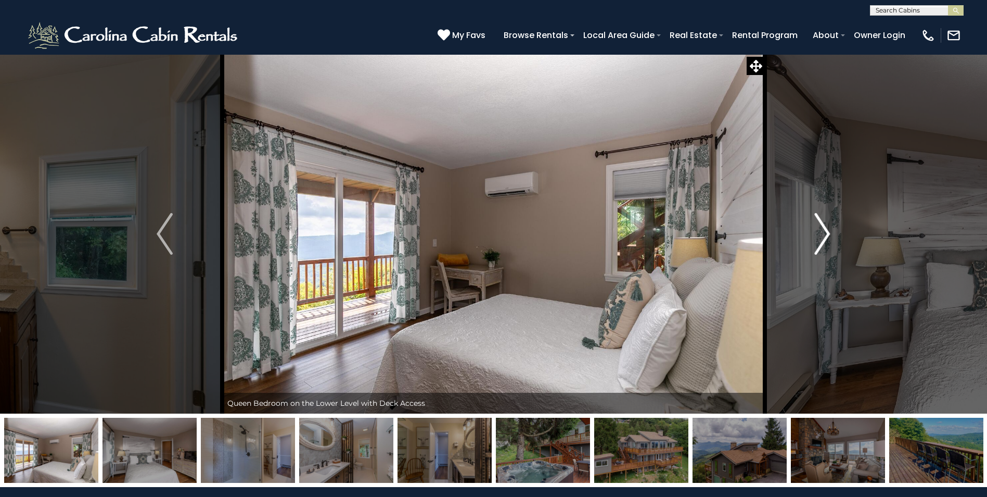
click at [827, 234] on img "Next" at bounding box center [823, 234] width 16 height 42
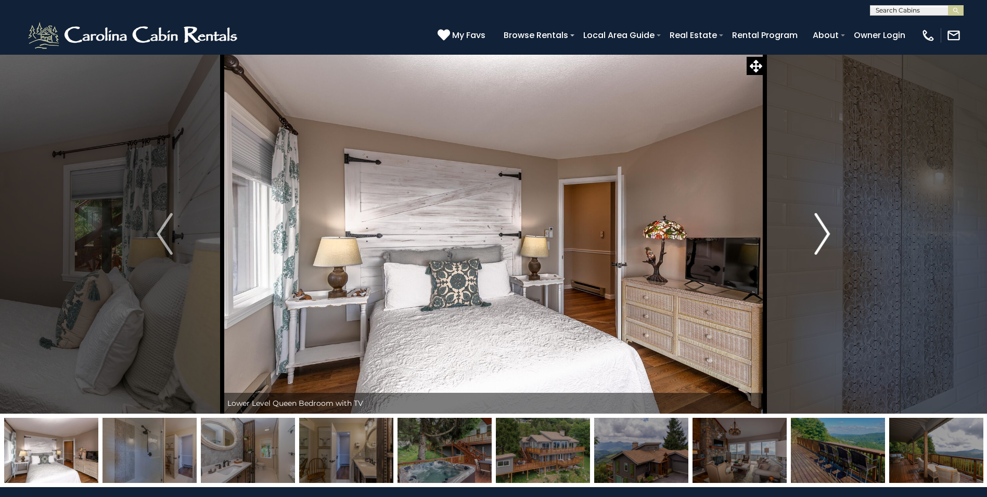
click at [819, 234] on img "Next" at bounding box center [823, 234] width 16 height 42
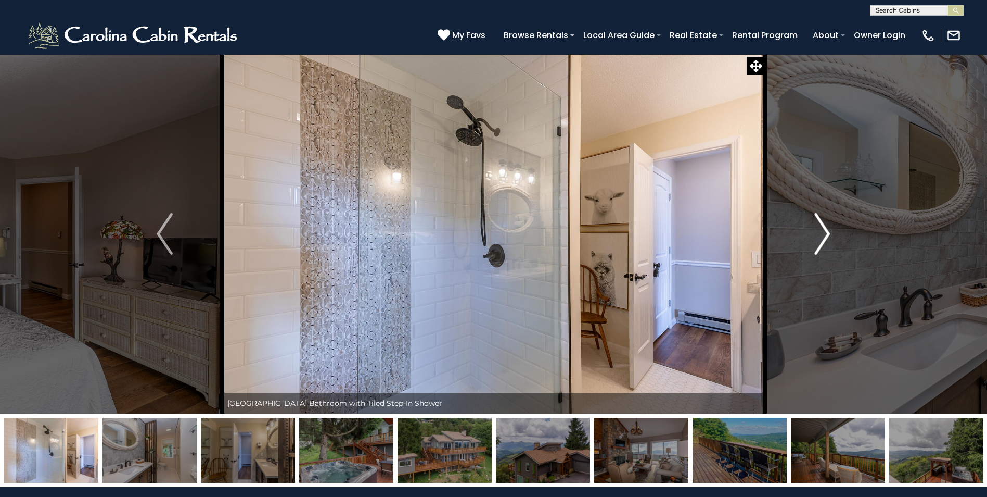
click at [819, 234] on img "Next" at bounding box center [823, 234] width 16 height 42
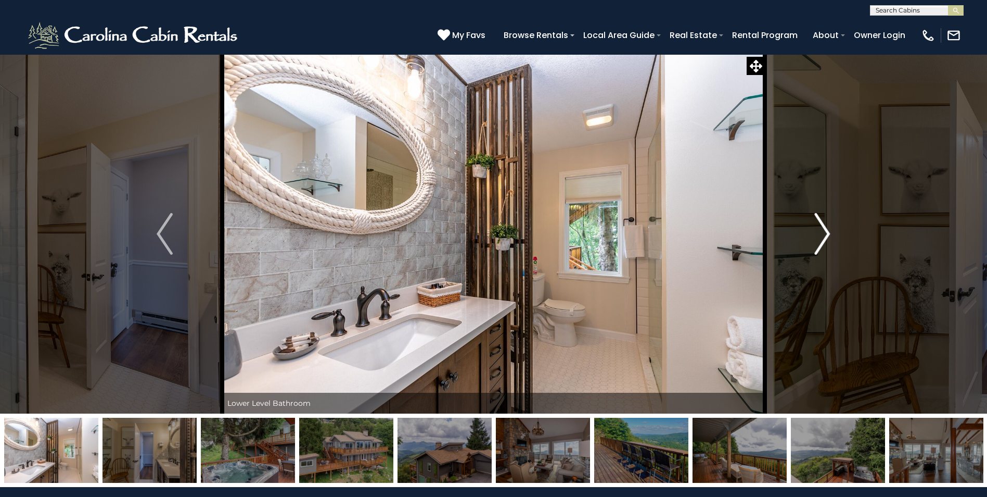
click at [819, 234] on img "Next" at bounding box center [823, 234] width 16 height 42
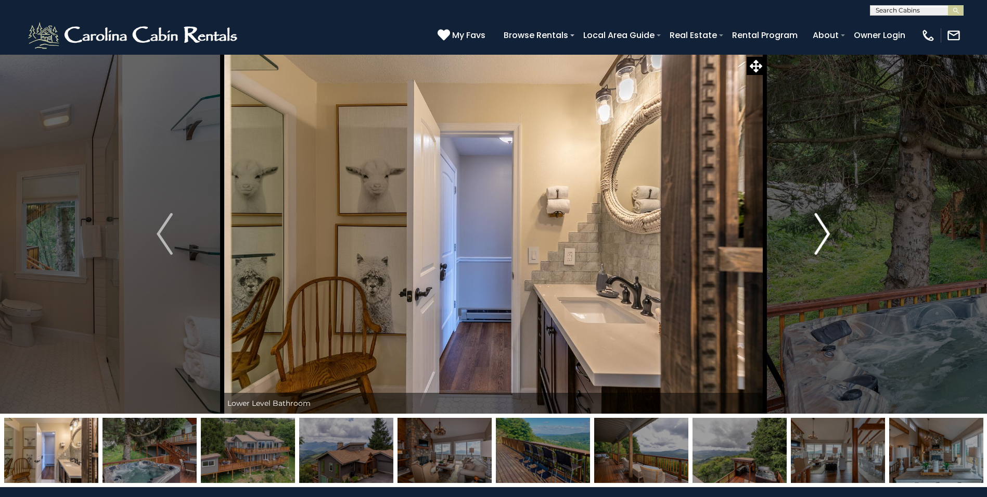
click at [819, 234] on img "Next" at bounding box center [823, 234] width 16 height 42
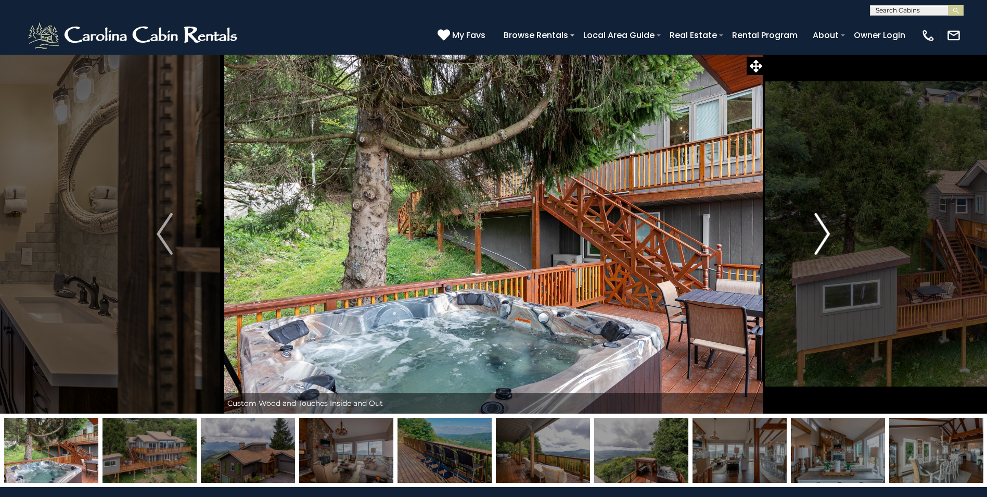
click at [819, 234] on img "Next" at bounding box center [823, 234] width 16 height 42
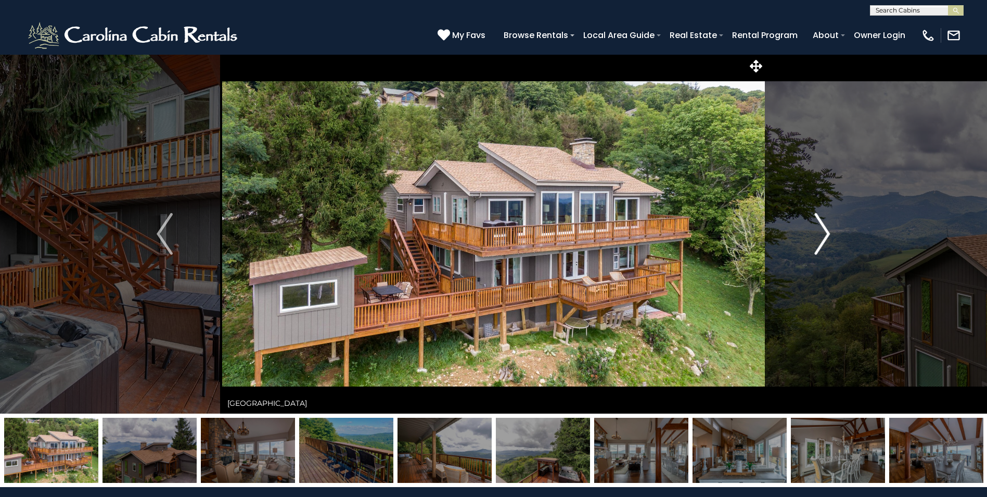
click at [819, 234] on img "Next" at bounding box center [823, 234] width 16 height 42
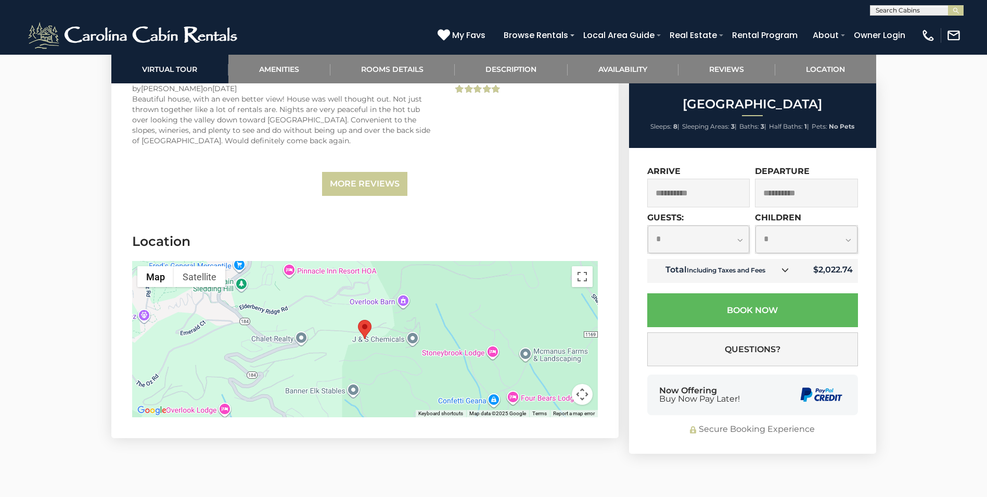
scroll to position [2394, 0]
